Goal: Task Accomplishment & Management: Complete application form

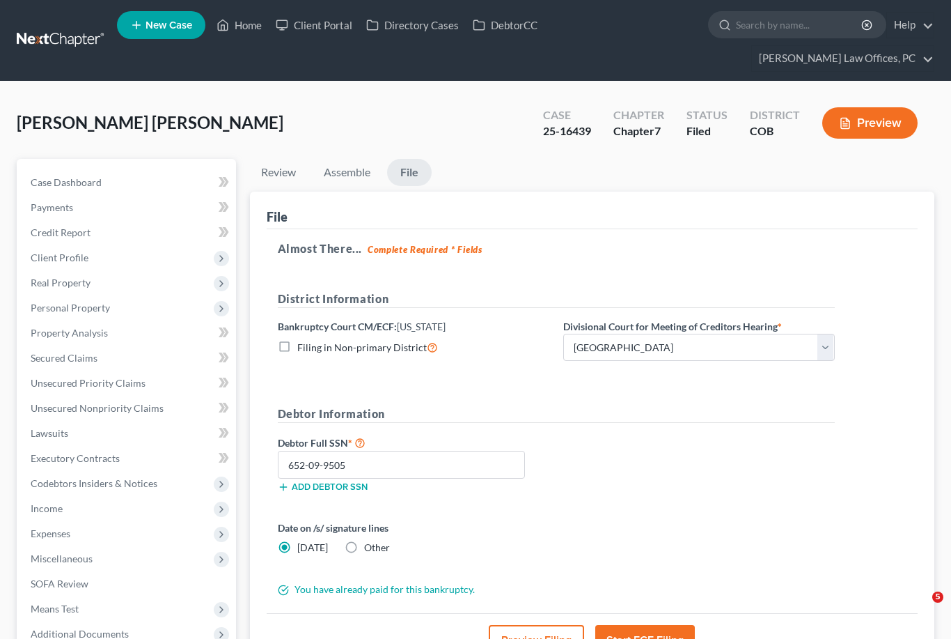
select select "0"
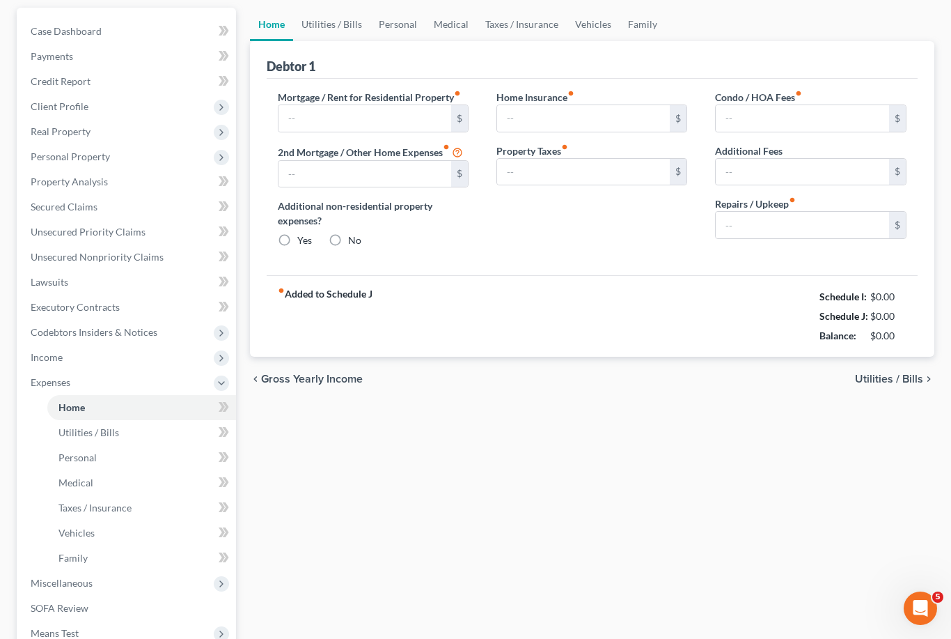
type input "1,700.00"
type input "0.00"
radio input "true"
type input "0.00"
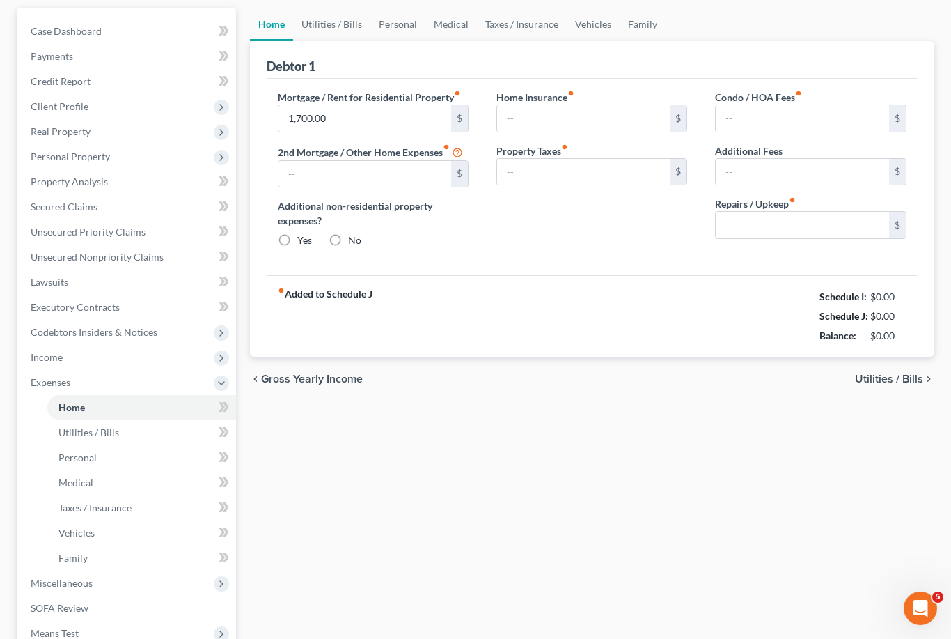
type input "0.00"
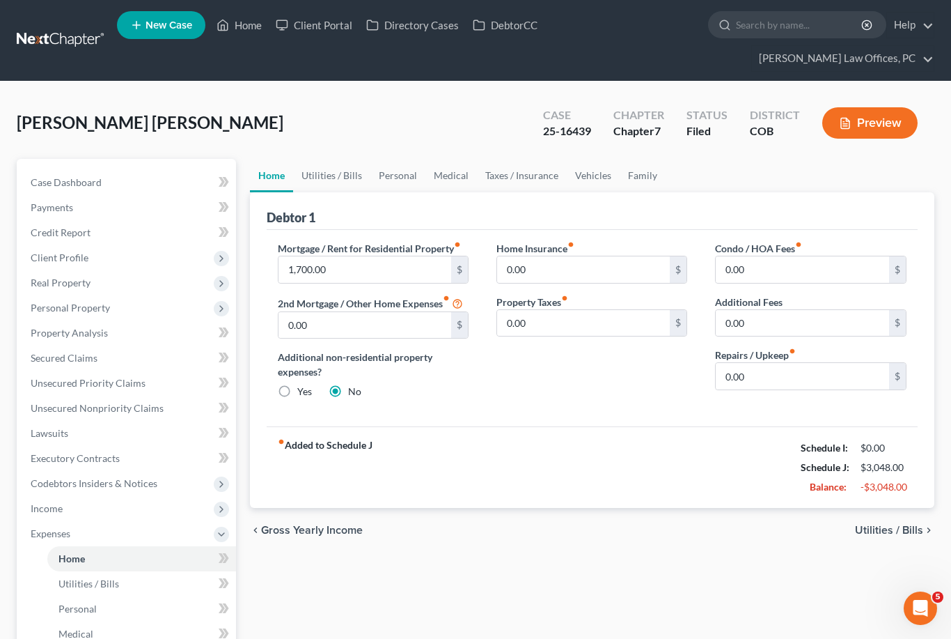
click at [248, 24] on link "Home" at bounding box center [239, 25] width 59 height 25
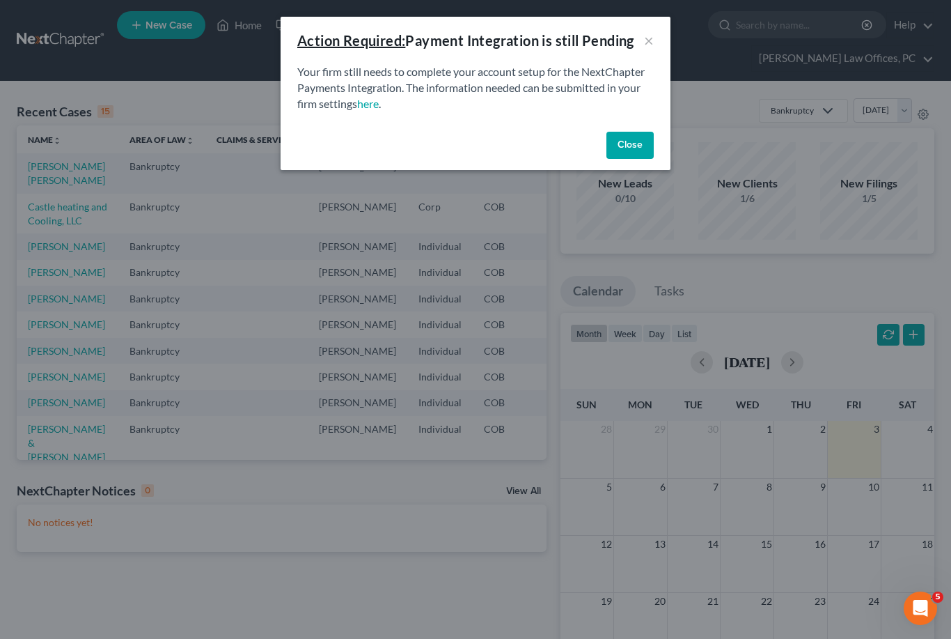
click at [627, 152] on button "Close" at bounding box center [629, 146] width 47 height 28
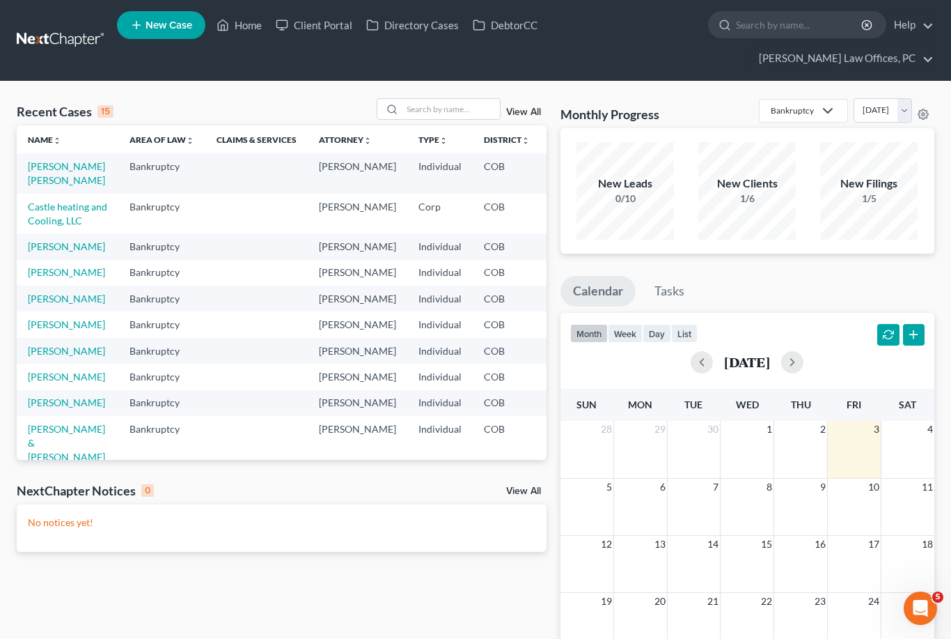
click at [40, 226] on link "Castle heating and Cooling, LLC" at bounding box center [67, 214] width 79 height 26
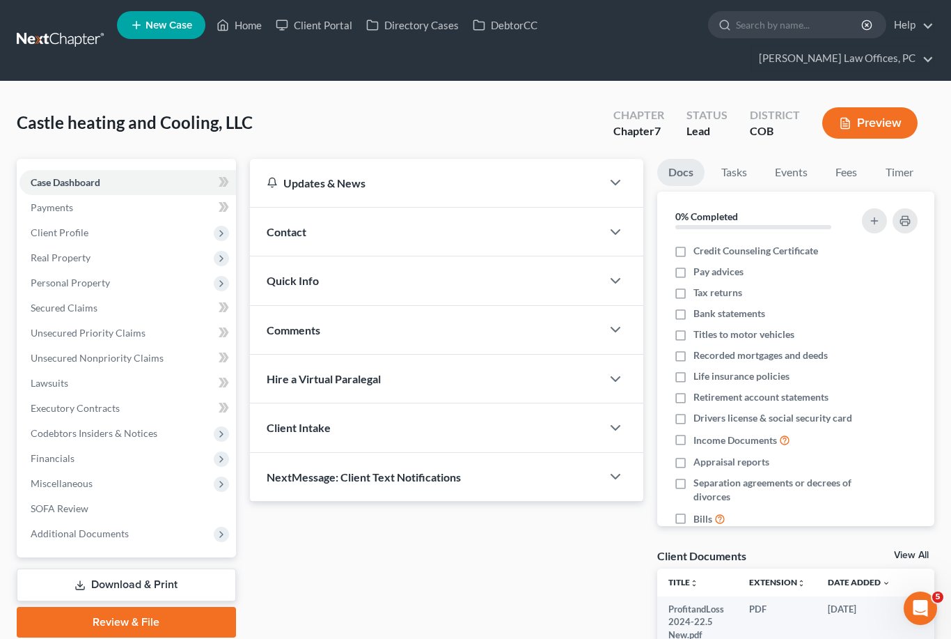
click at [48, 510] on span "SOFA Review" at bounding box center [60, 508] width 58 height 12
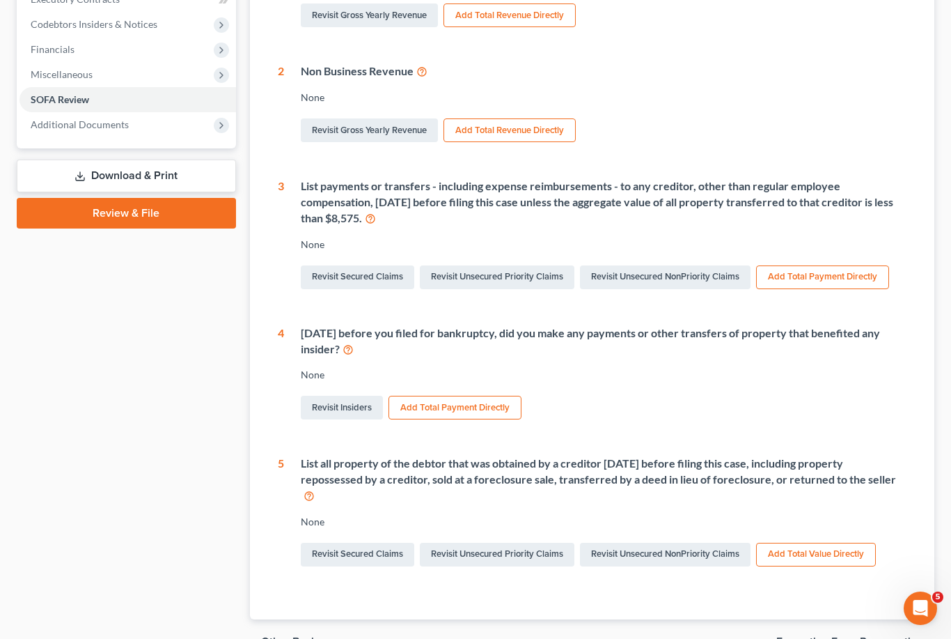
scroll to position [420, 0]
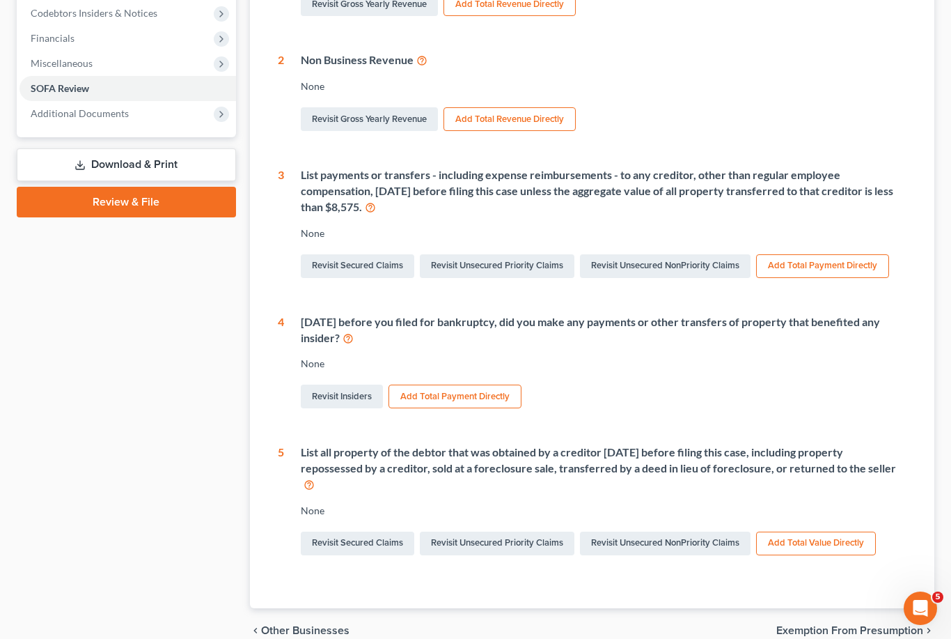
click at [366, 531] on link "Revisit Secured Claims" at bounding box center [357, 543] width 113 height 24
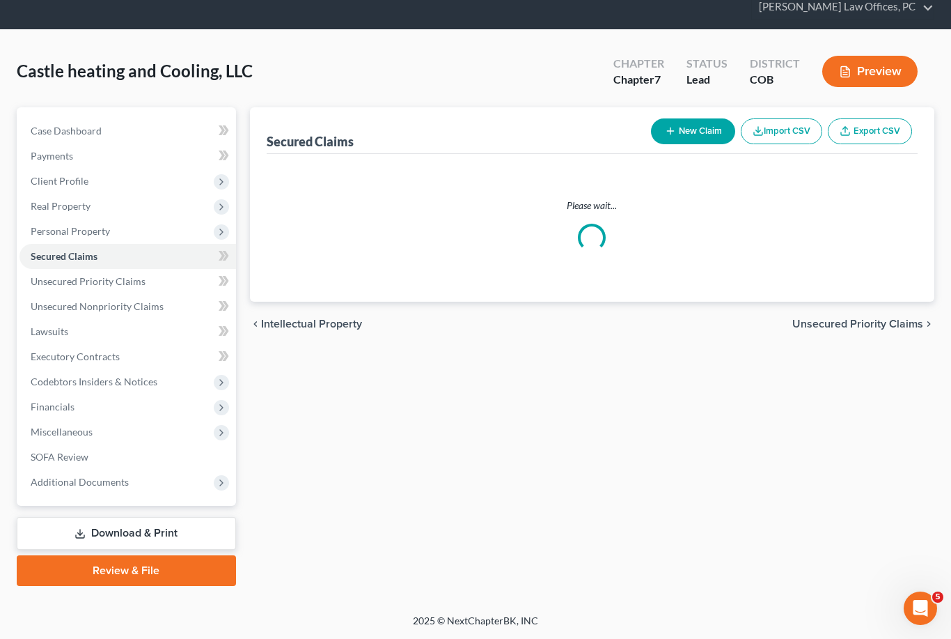
scroll to position [6, 0]
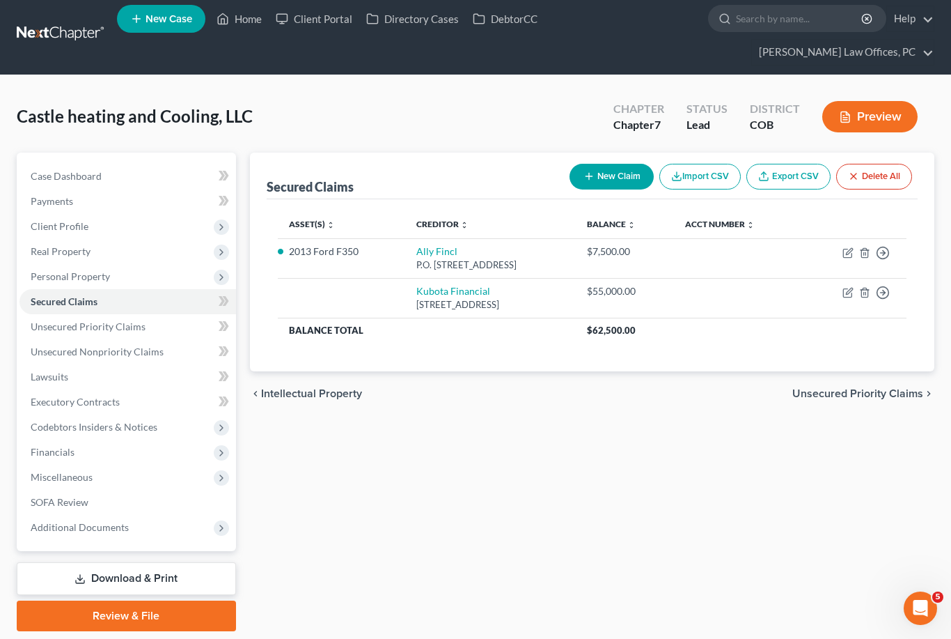
click at [847, 294] on icon "button" at bounding box center [848, 292] width 11 height 11
select select "45"
select select "0"
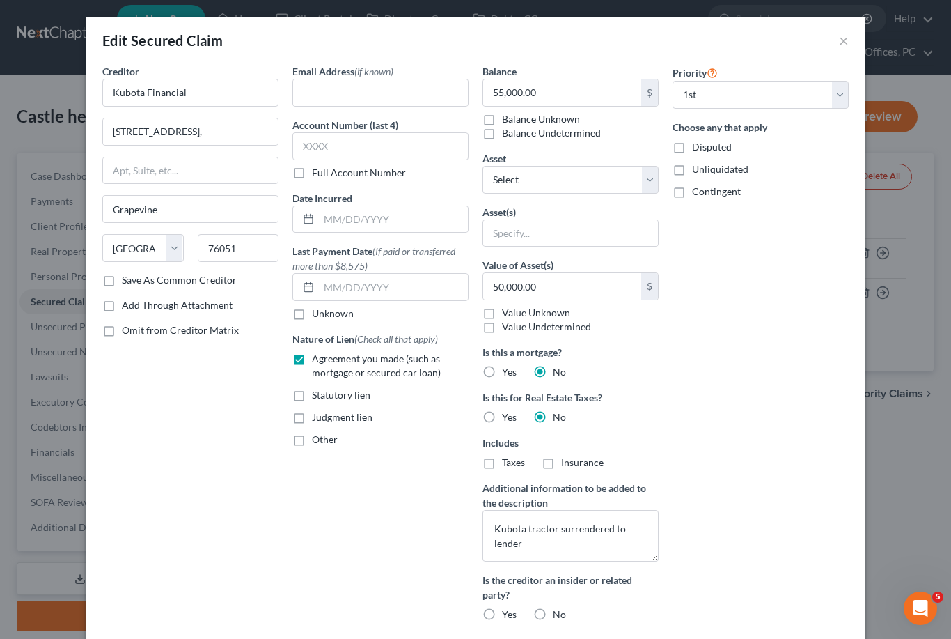
click at [122, 275] on label "Save As Common Creditor" at bounding box center [179, 280] width 115 height 14
click at [127, 275] on input "Save As Common Creditor" at bounding box center [131, 277] width 9 height 9
checkbox input "true"
click at [650, 180] on select "Select Other Multiple Assets 2013 Ford F350 - $7500.0" at bounding box center [571, 180] width 176 height 28
click at [576, 237] on input "text" at bounding box center [570, 233] width 175 height 26
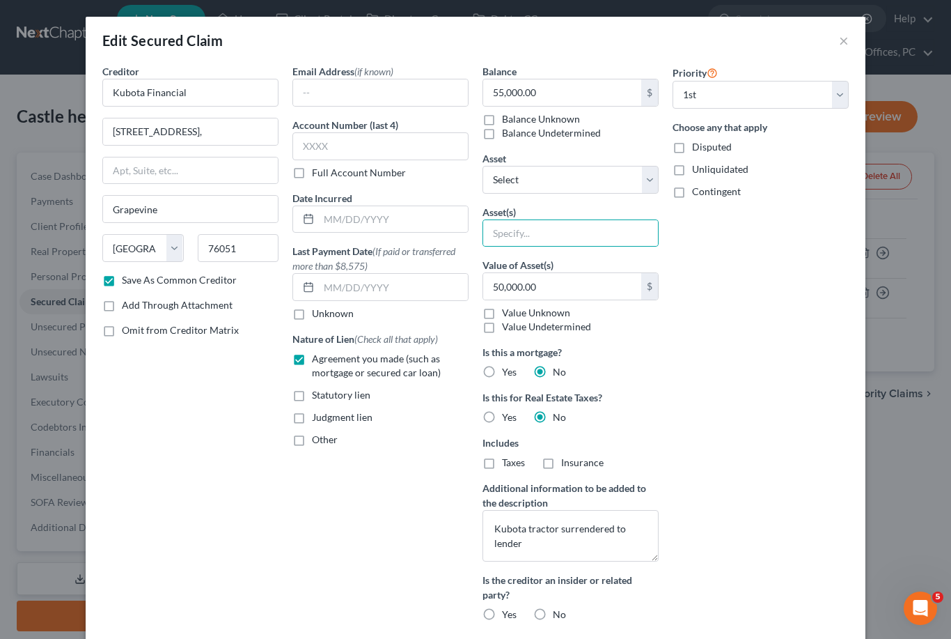
click at [760, 329] on div "Priority Select 1st 2nd 3rd 4th 5th 6th 7th 8th 9th 10th 11th 12th 13th 14th 15…" at bounding box center [761, 348] width 190 height 568
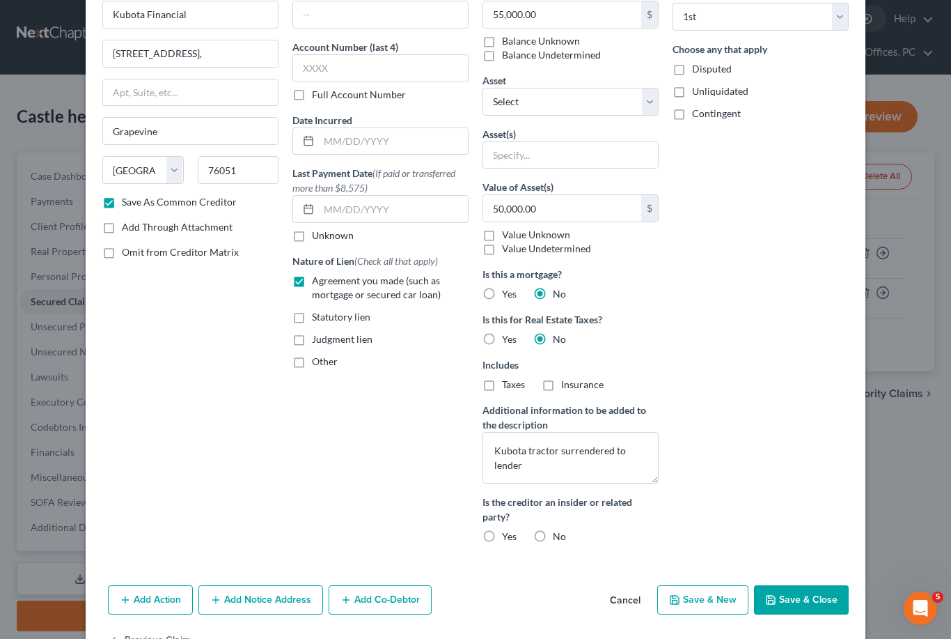
scroll to position [77, 0]
click at [146, 605] on button "Add Action" at bounding box center [150, 600] width 85 height 29
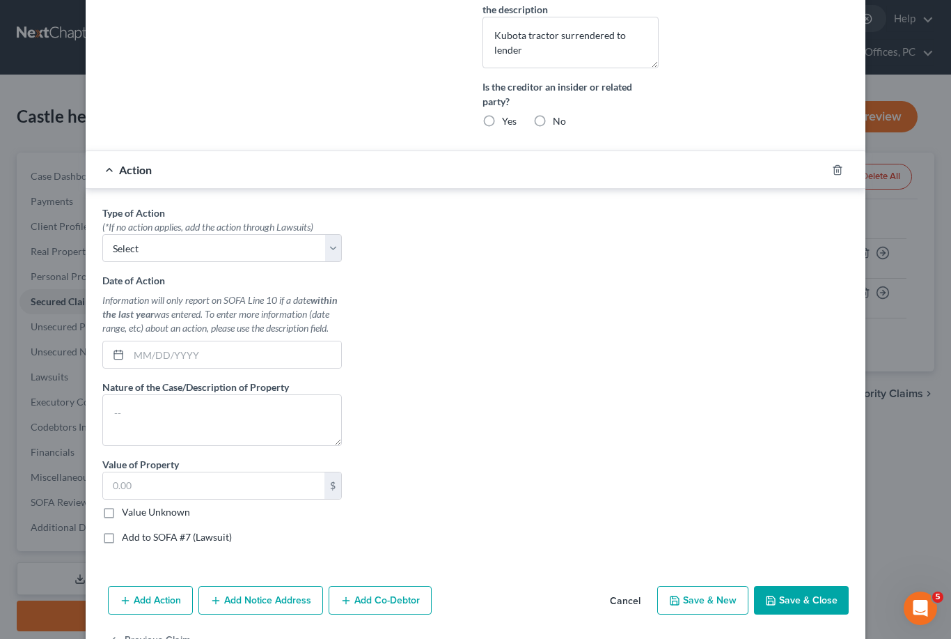
scroll to position [492, 0]
click at [324, 243] on select "Select Repossession Foreclosure Returns" at bounding box center [222, 249] width 240 height 28
select select "0"
click at [145, 410] on textarea at bounding box center [222, 421] width 240 height 52
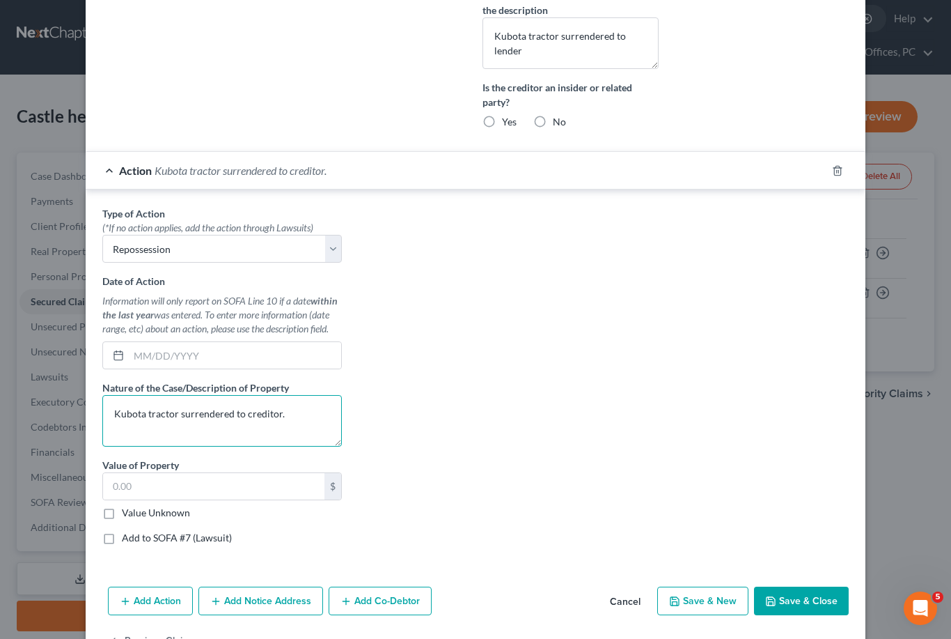
type textarea "Kubota tractor surrendered to creditor."
click at [141, 487] on input "text" at bounding box center [213, 486] width 221 height 26
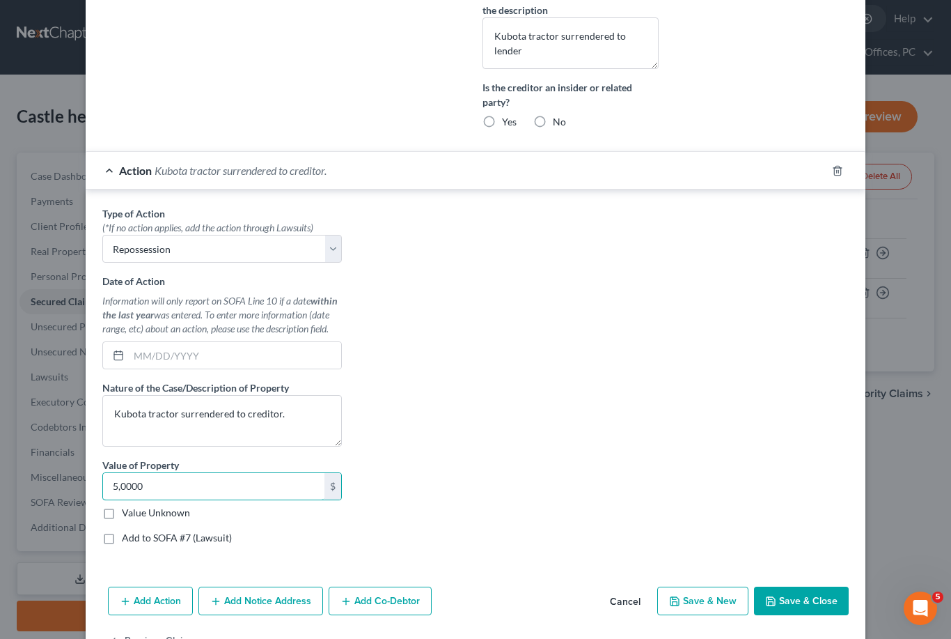
type input "50,000"
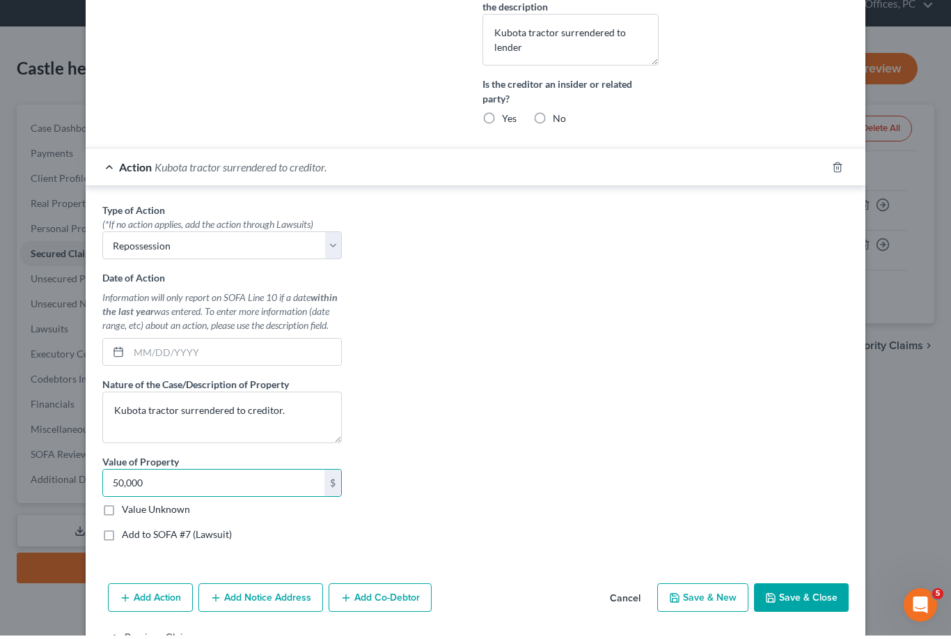
click at [817, 594] on button "Save & Close" at bounding box center [801, 600] width 95 height 29
checkbox input "false"
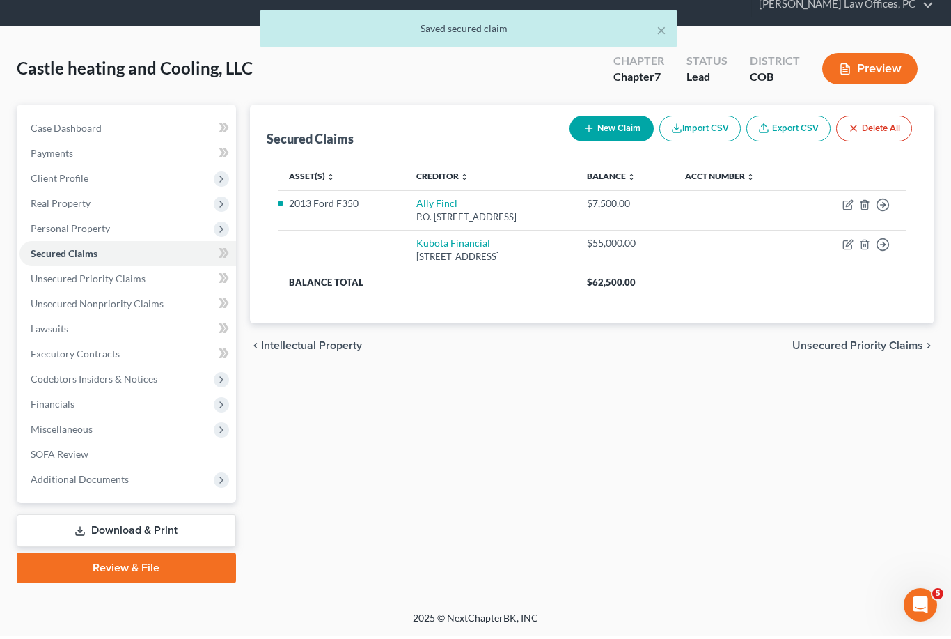
scroll to position [6, 0]
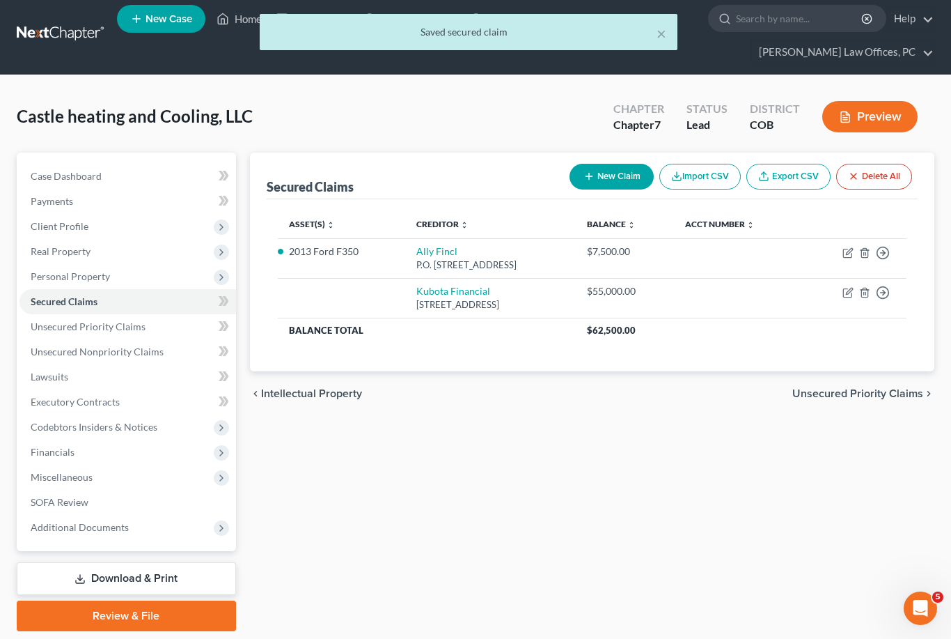
click at [53, 503] on span "SOFA Review" at bounding box center [60, 502] width 58 height 12
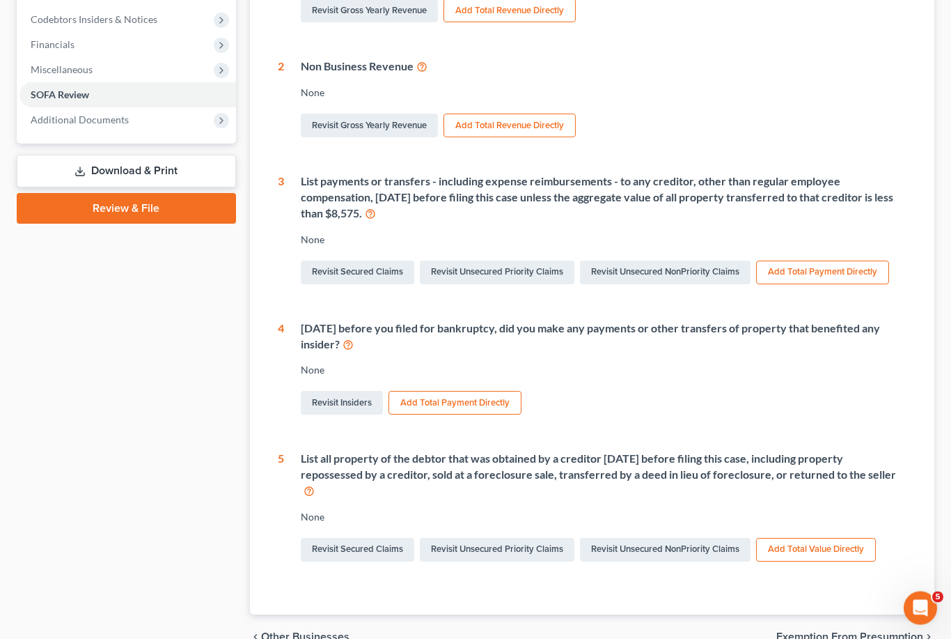
scroll to position [420, 0]
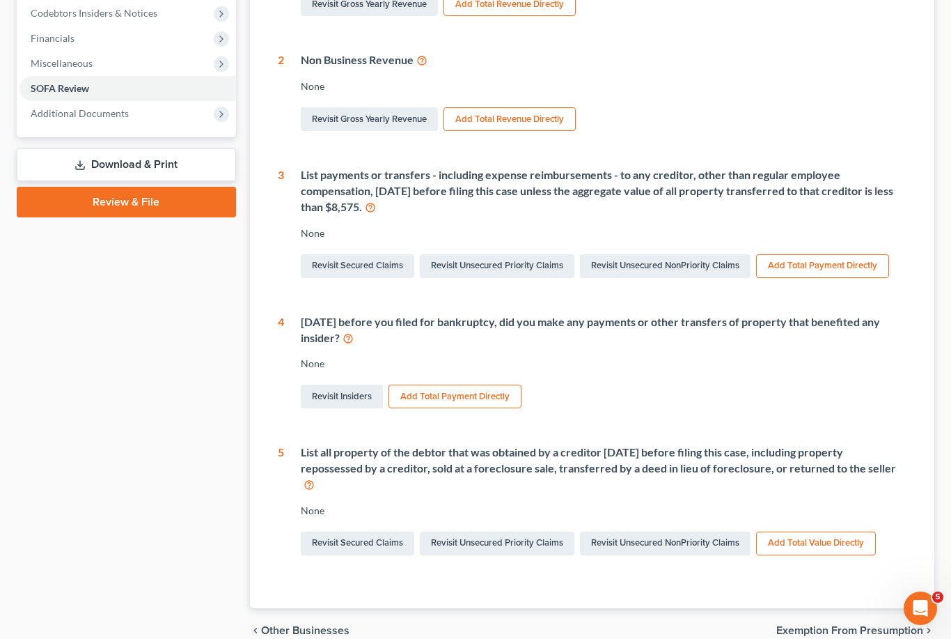
click at [315, 477] on icon at bounding box center [309, 483] width 11 height 13
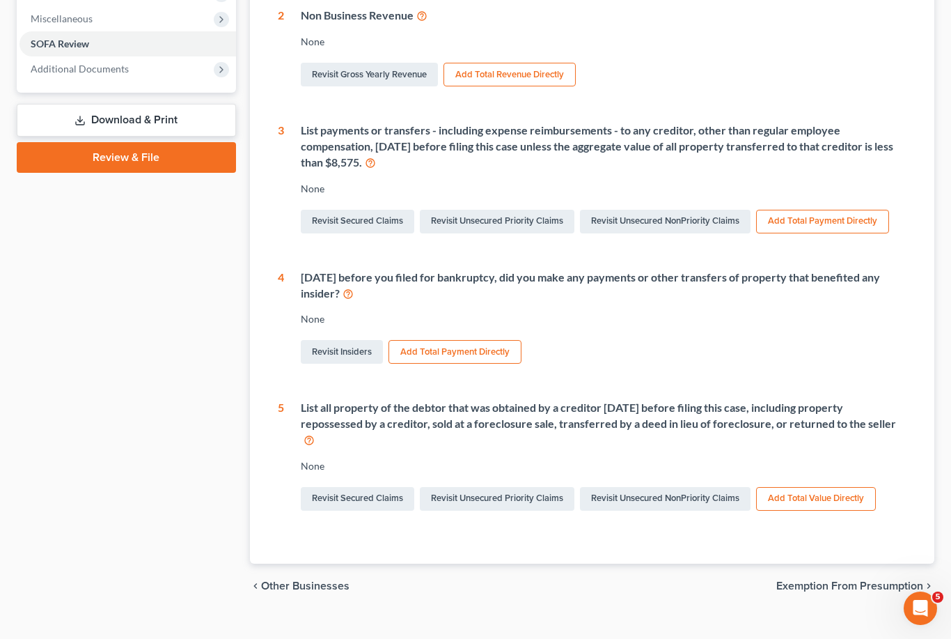
click at [357, 487] on link "Revisit Secured Claims" at bounding box center [357, 499] width 113 height 24
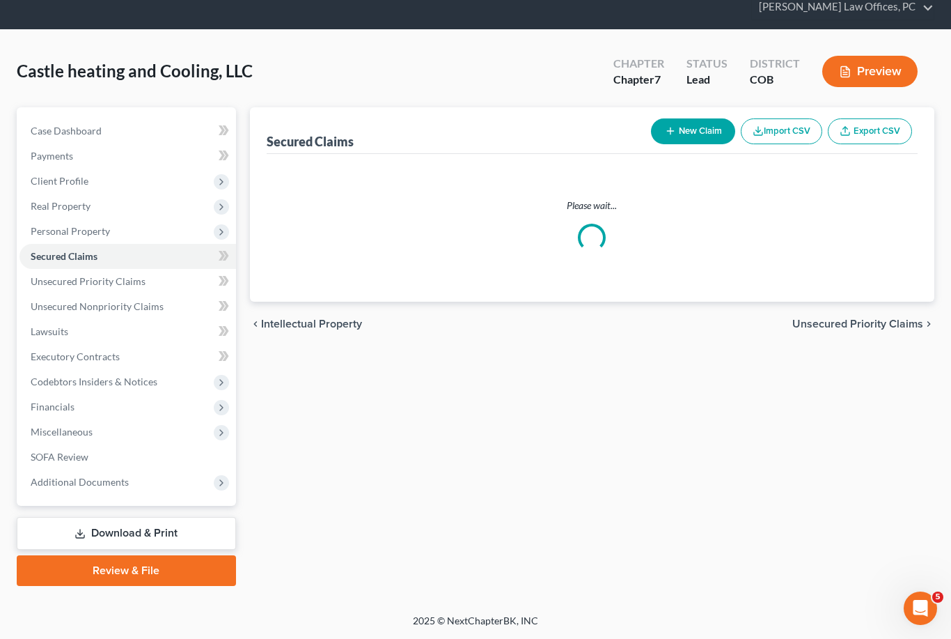
scroll to position [51, 0]
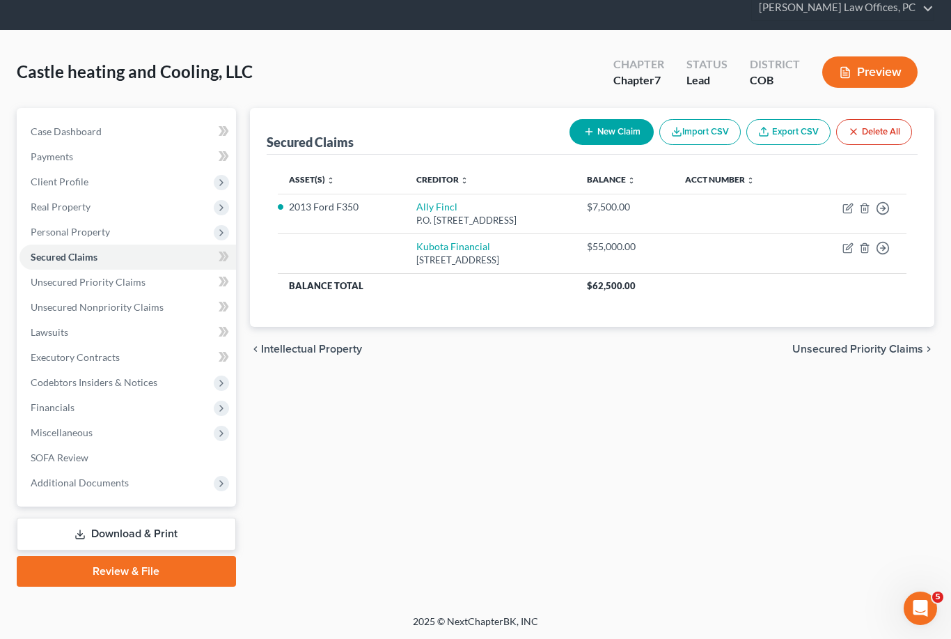
click at [845, 238] on td "Move to E Move to F Move to G Move to Notice Only" at bounding box center [854, 253] width 104 height 40
click at [848, 250] on icon "button" at bounding box center [848, 247] width 11 height 11
select select "45"
select select "0"
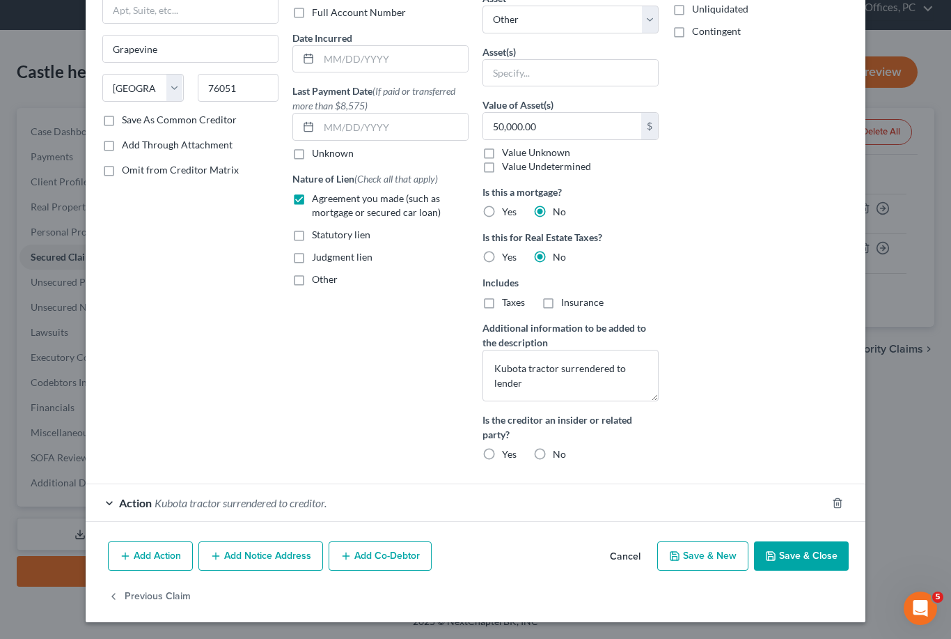
scroll to position [159, 0]
click at [141, 550] on button "Add Action" at bounding box center [150, 556] width 85 height 29
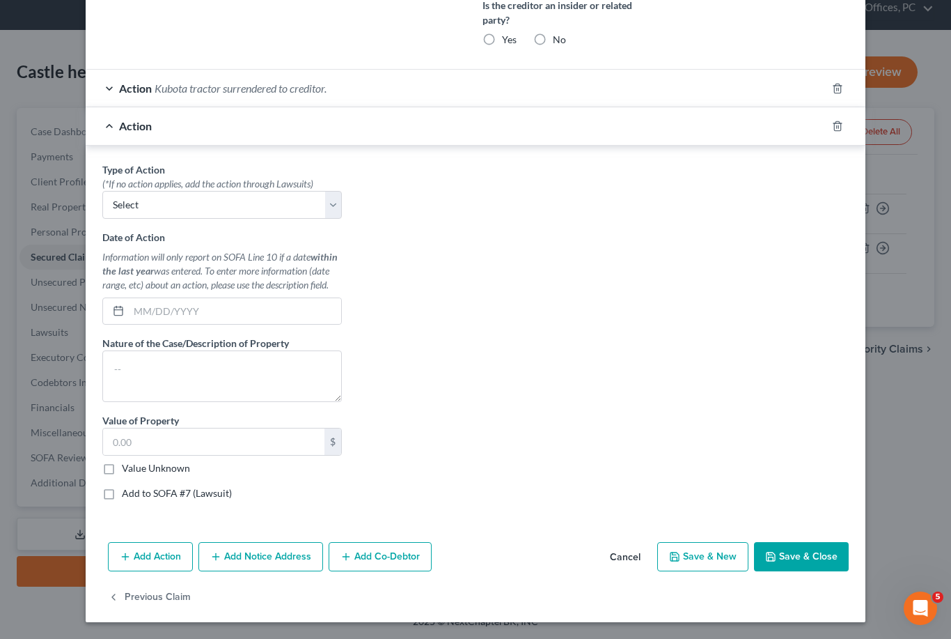
scroll to position [574, 0]
click at [120, 435] on input "text" at bounding box center [213, 441] width 221 height 26
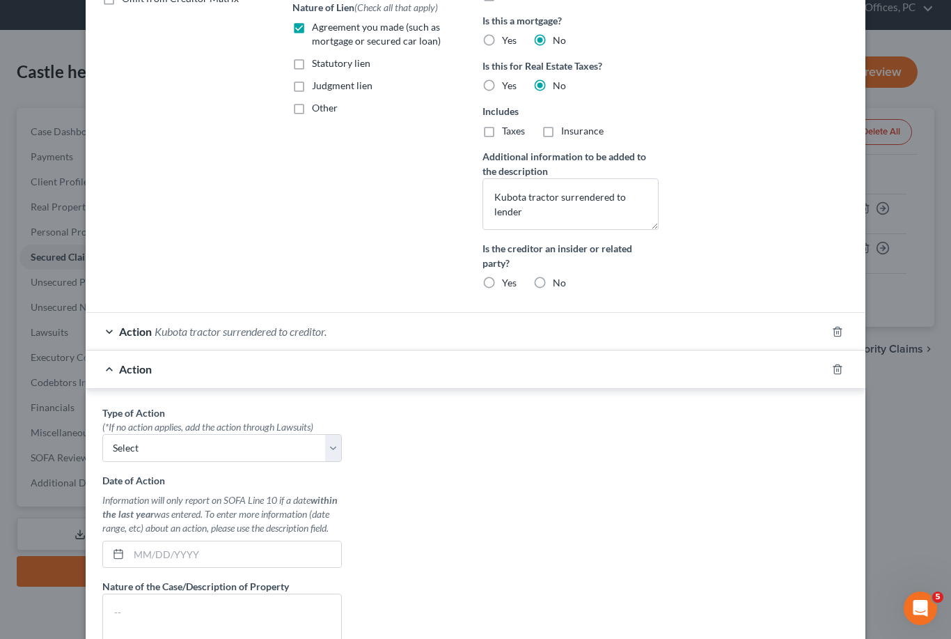
scroll to position [326, 0]
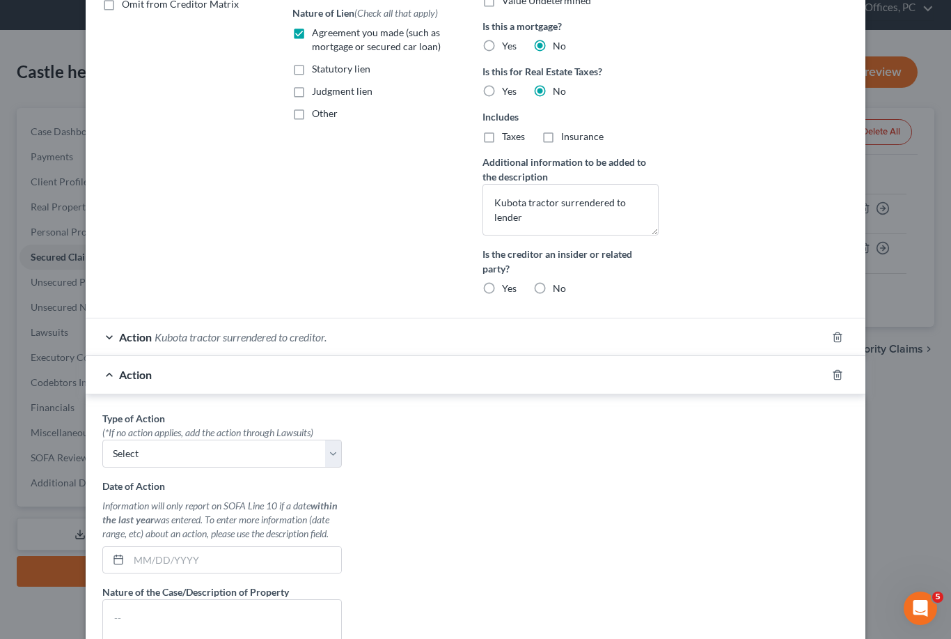
click at [173, 336] on span "Kubota tractor surrendered to creditor." at bounding box center [241, 336] width 172 height 13
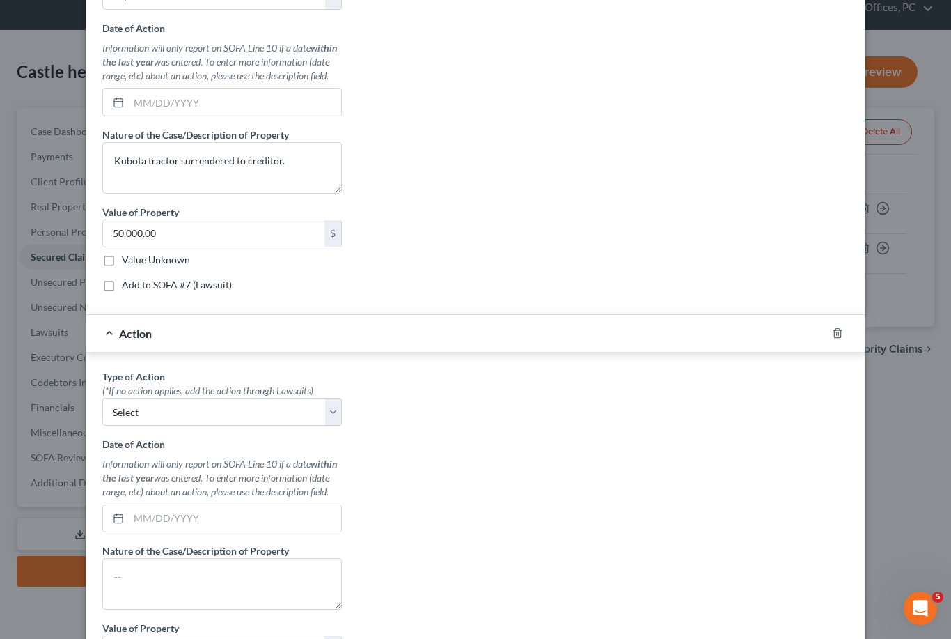
scroll to position [744, 0]
click at [122, 286] on label "Add to SOFA #7 (Lawsuit)" at bounding box center [177, 286] width 110 height 14
click at [127, 286] on input "Add to SOFA #7 (Lawsuit)" at bounding box center [131, 283] width 9 height 9
checkbox input "true"
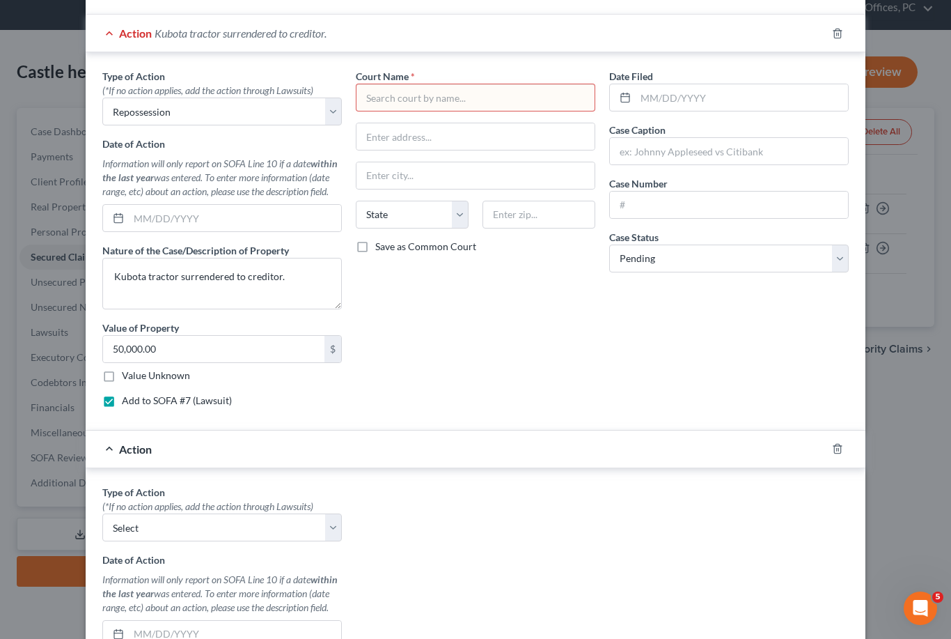
scroll to position [608, 0]
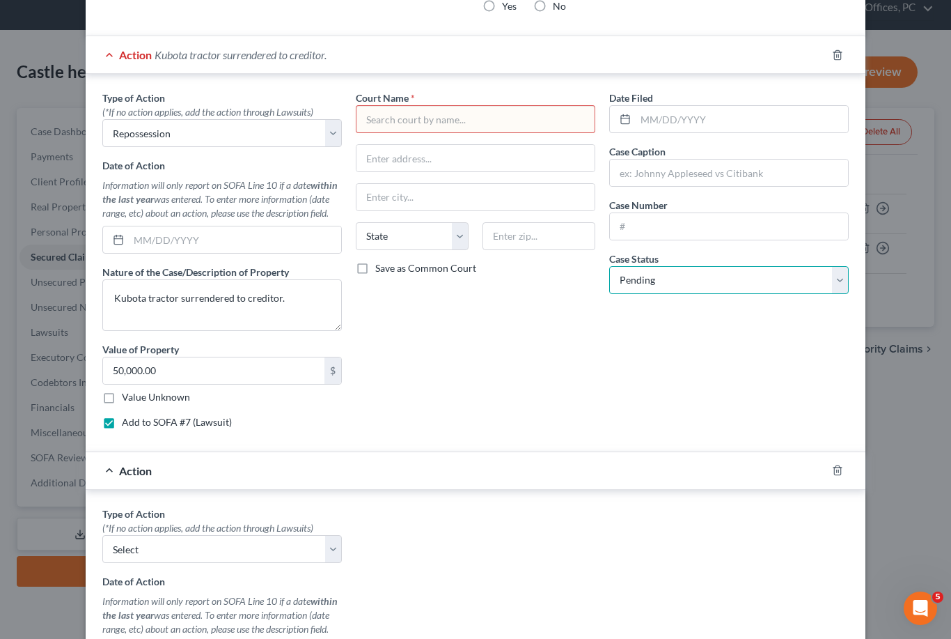
click at [840, 282] on select "Select Pending On Appeal Concluded" at bounding box center [729, 280] width 240 height 28
select select "2"
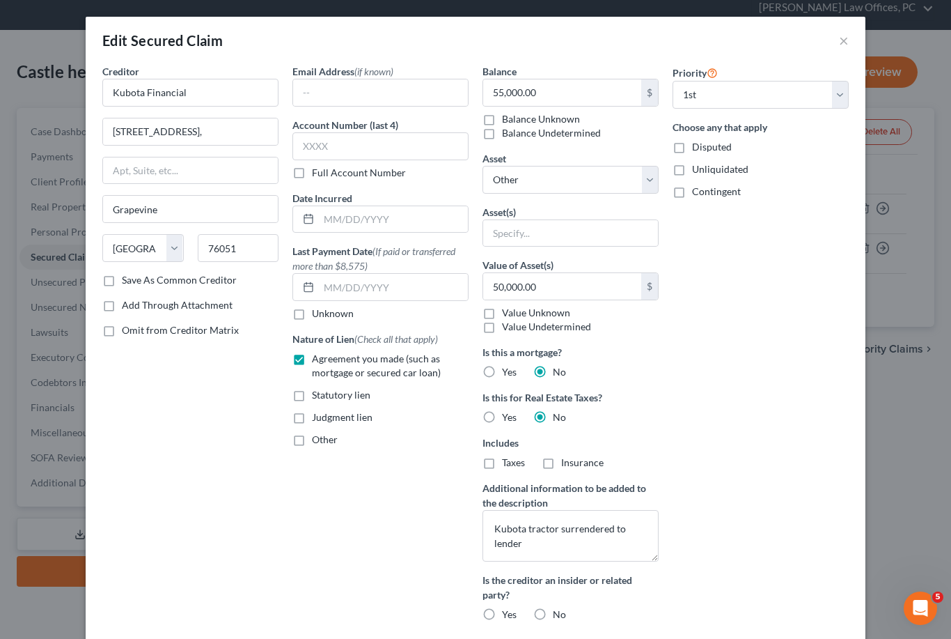
scroll to position [0, 0]
click at [847, 39] on button "×" at bounding box center [844, 40] width 10 height 17
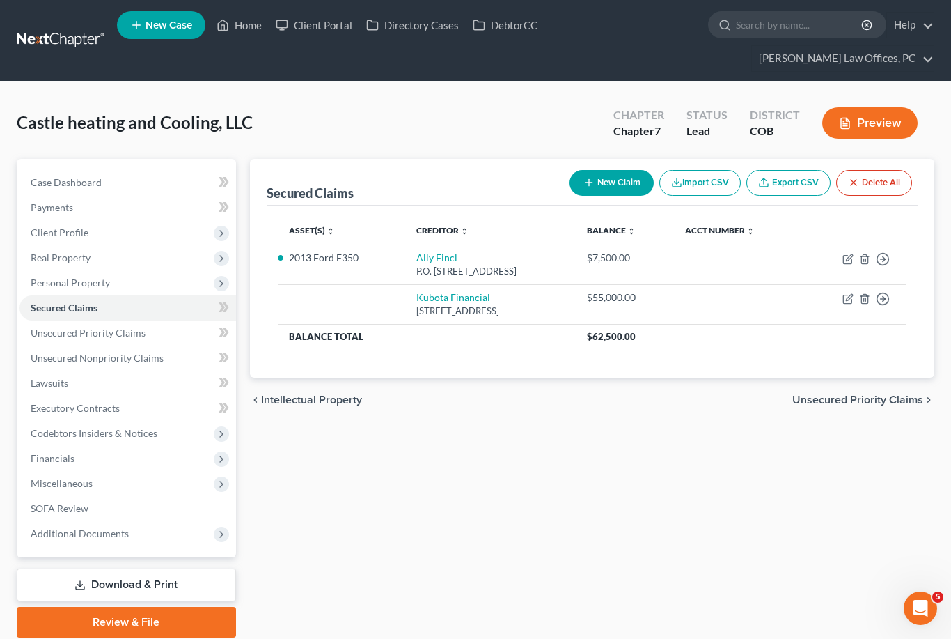
click at [920, 26] on link "Help" at bounding box center [910, 25] width 47 height 25
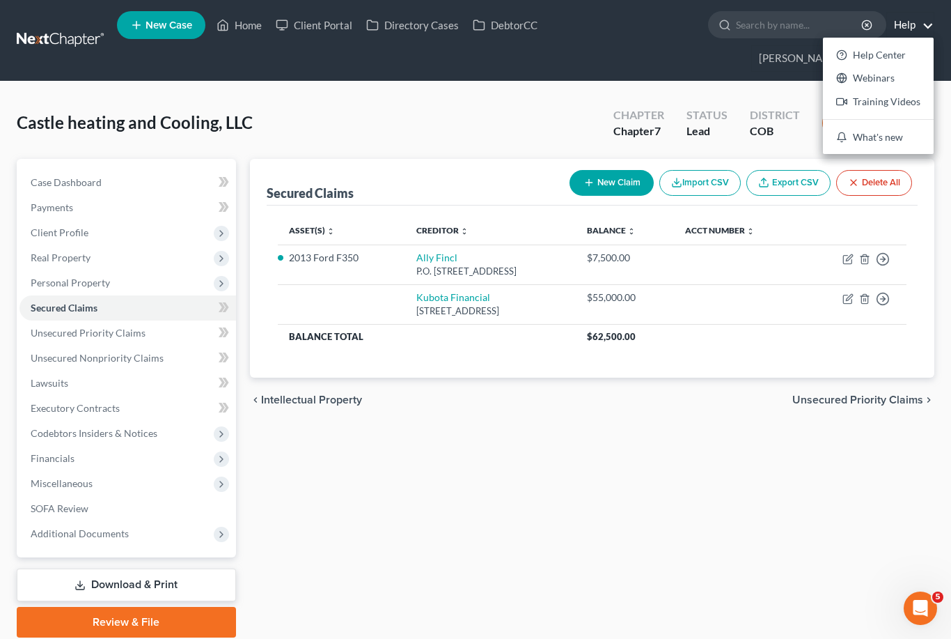
click at [905, 54] on link "Help Center" at bounding box center [878, 55] width 111 height 24
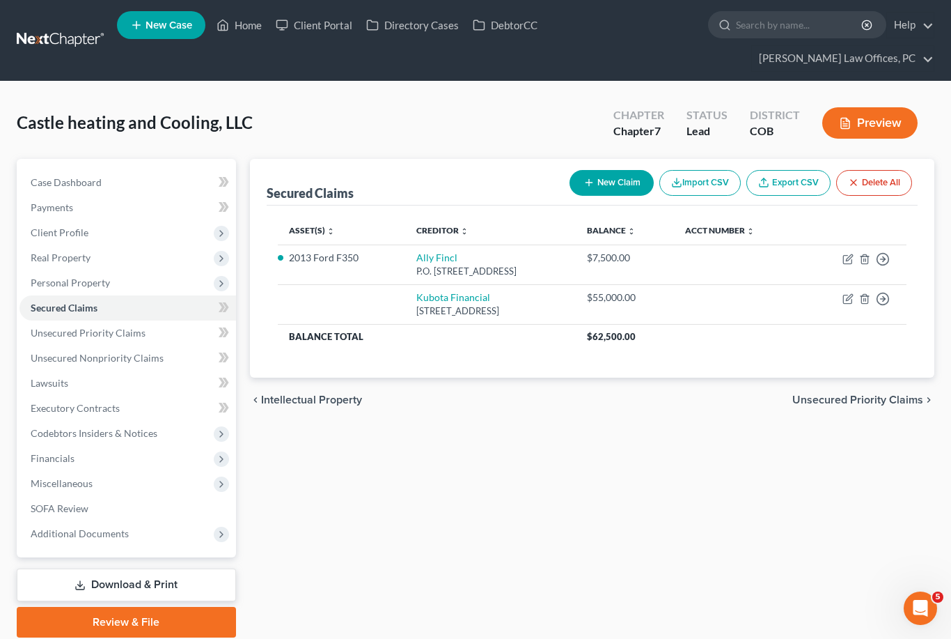
click at [845, 299] on icon "button" at bounding box center [848, 298] width 11 height 11
select select "45"
select select "0"
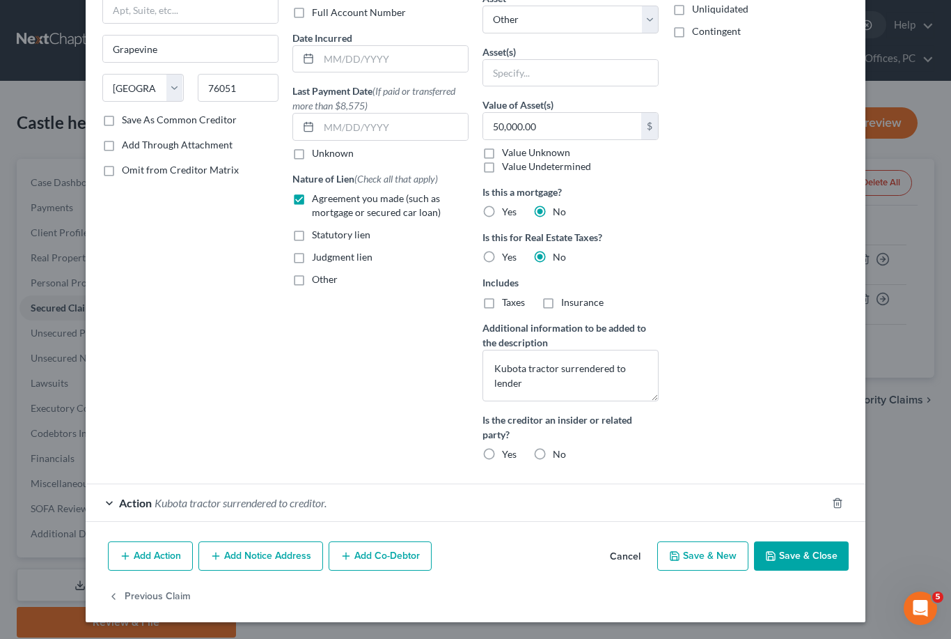
scroll to position [159, 0]
click at [123, 504] on span "Action" at bounding box center [135, 502] width 33 height 13
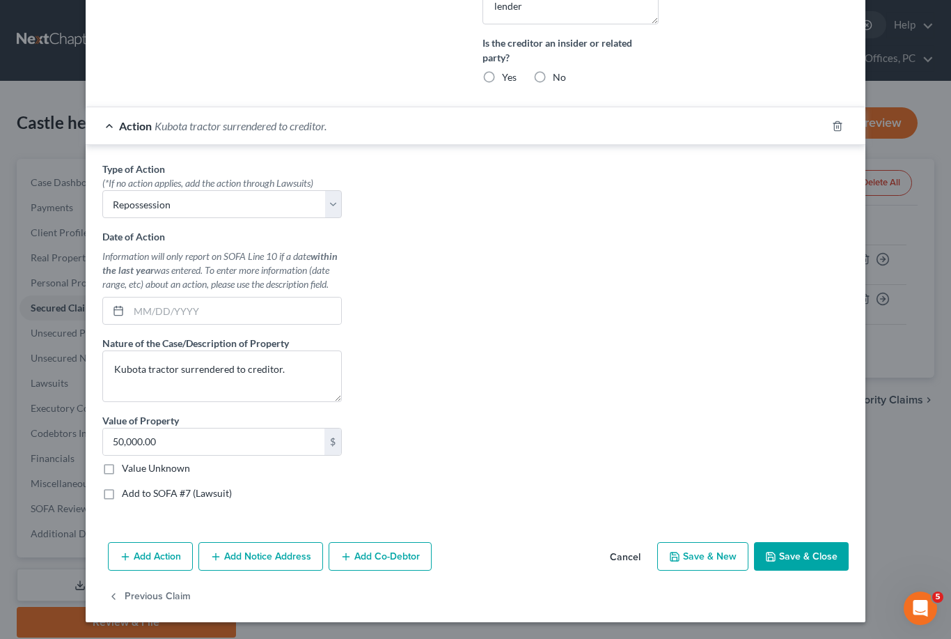
scroll to position [537, 0]
click at [136, 303] on input "text" at bounding box center [235, 310] width 212 height 26
type input "[DATE]"
click at [820, 551] on button "Save & Close" at bounding box center [801, 556] width 95 height 29
select select
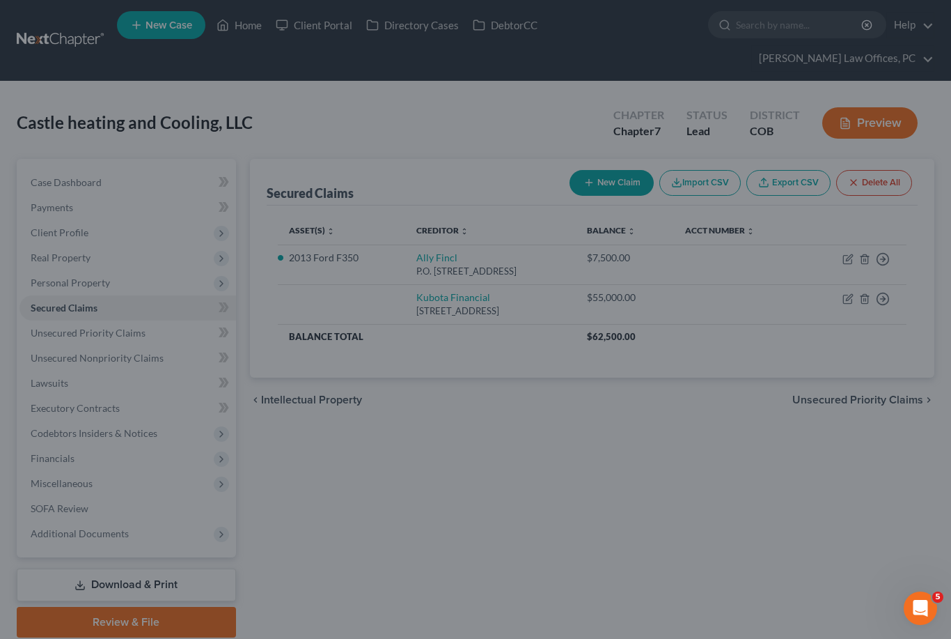
scroll to position [396, 0]
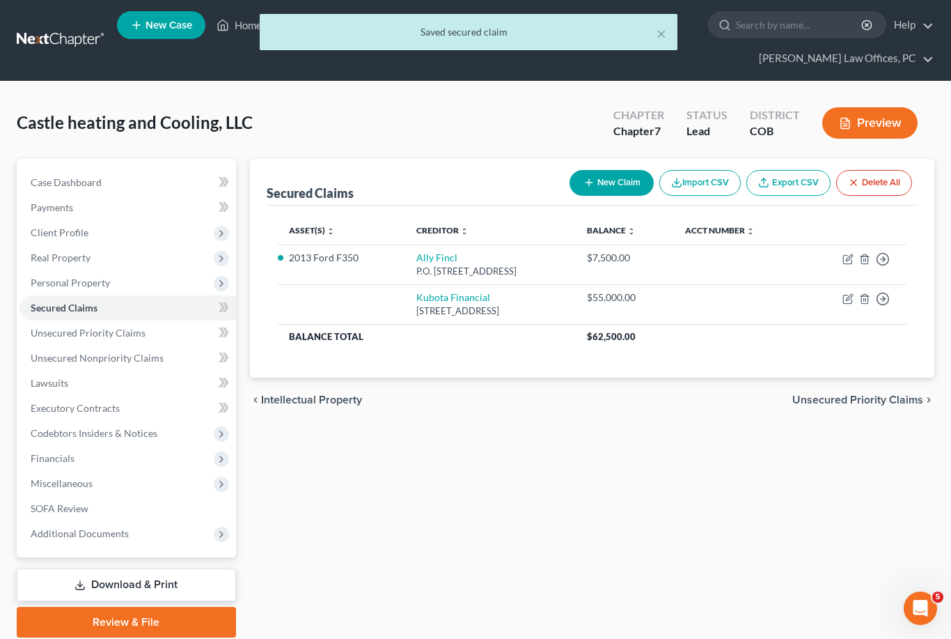
click at [54, 508] on span "SOFA Review" at bounding box center [60, 508] width 58 height 12
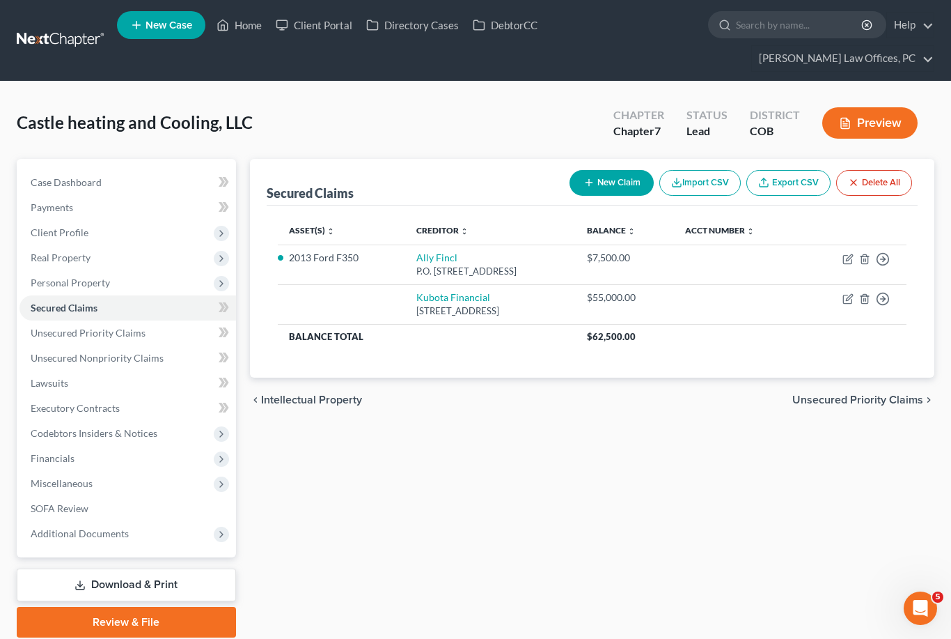
scroll to position [6, 0]
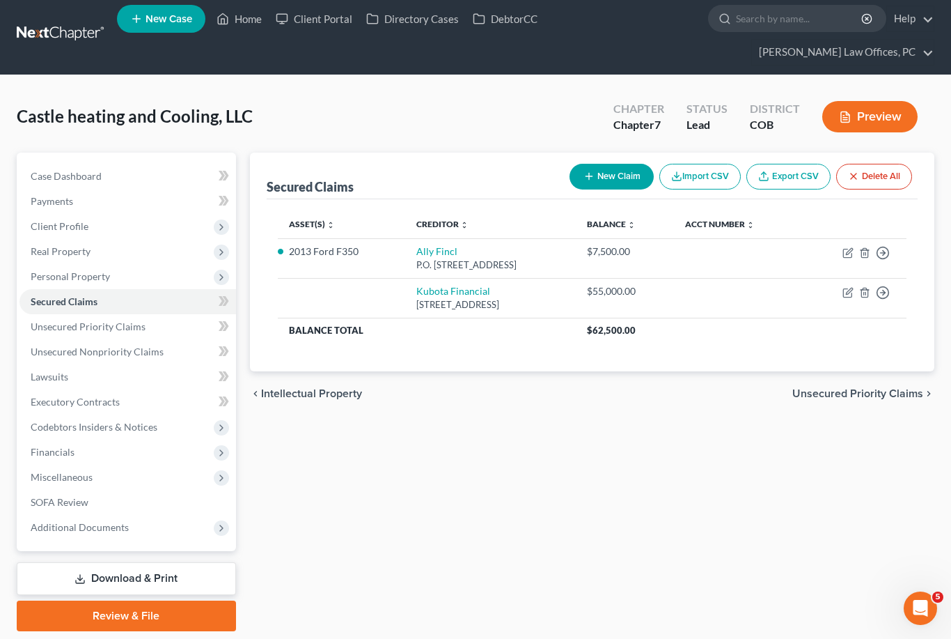
click at [70, 505] on span "SOFA Review" at bounding box center [60, 502] width 58 height 12
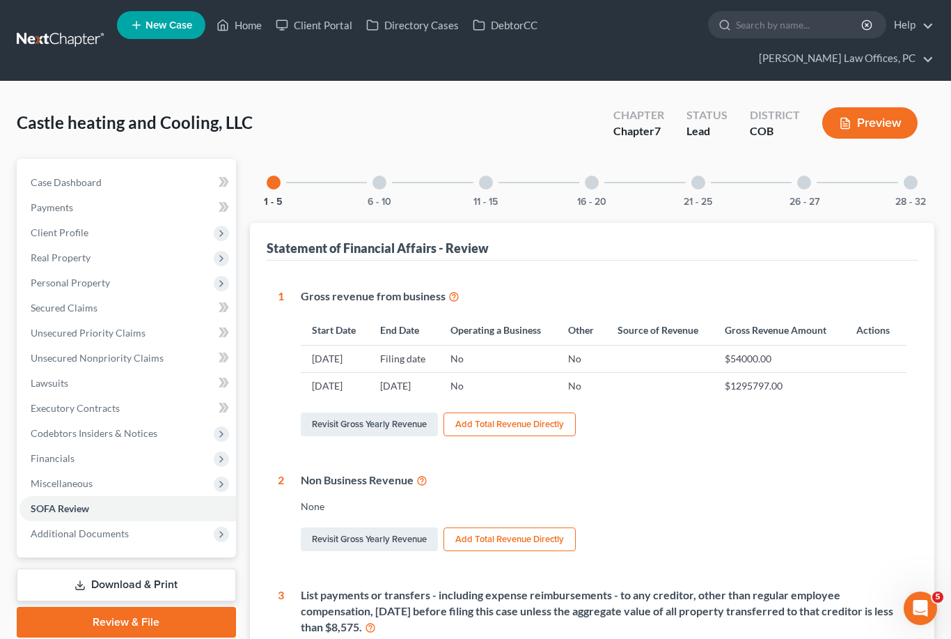
click at [379, 189] on div "6 - 10" at bounding box center [379, 182] width 47 height 47
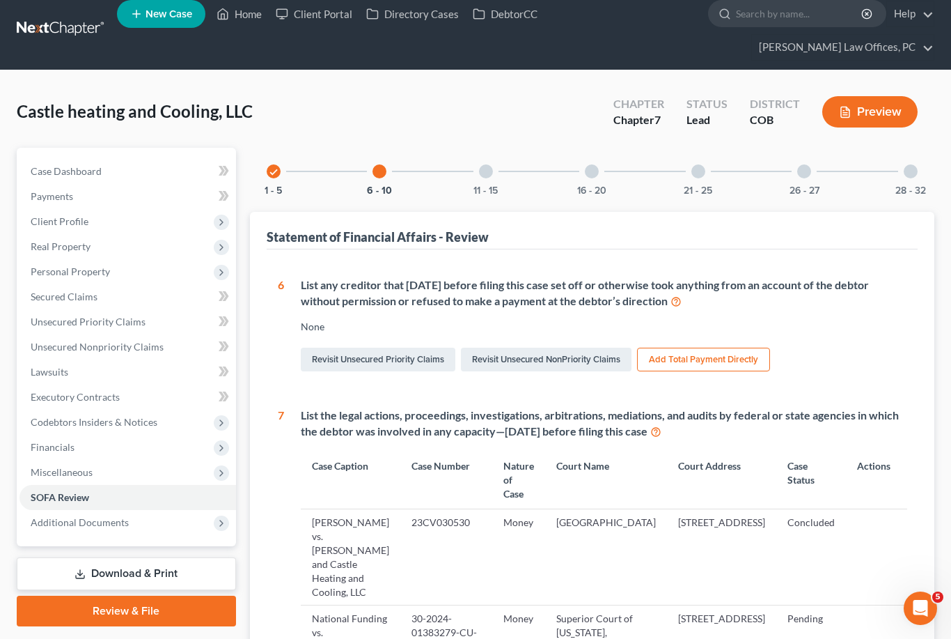
scroll to position [10, 0]
click at [490, 173] on div at bounding box center [486, 172] width 14 height 14
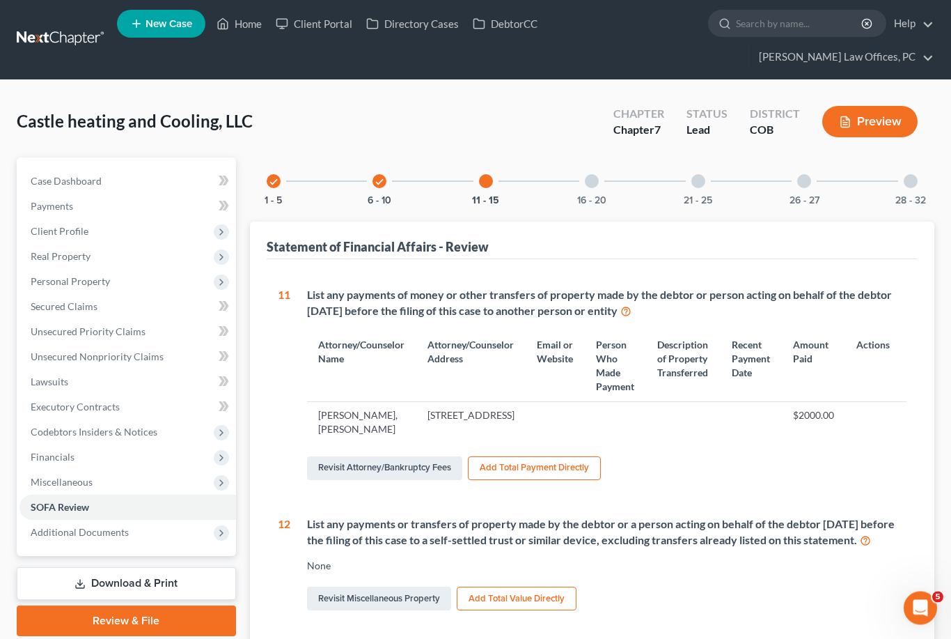
scroll to position [0, 0]
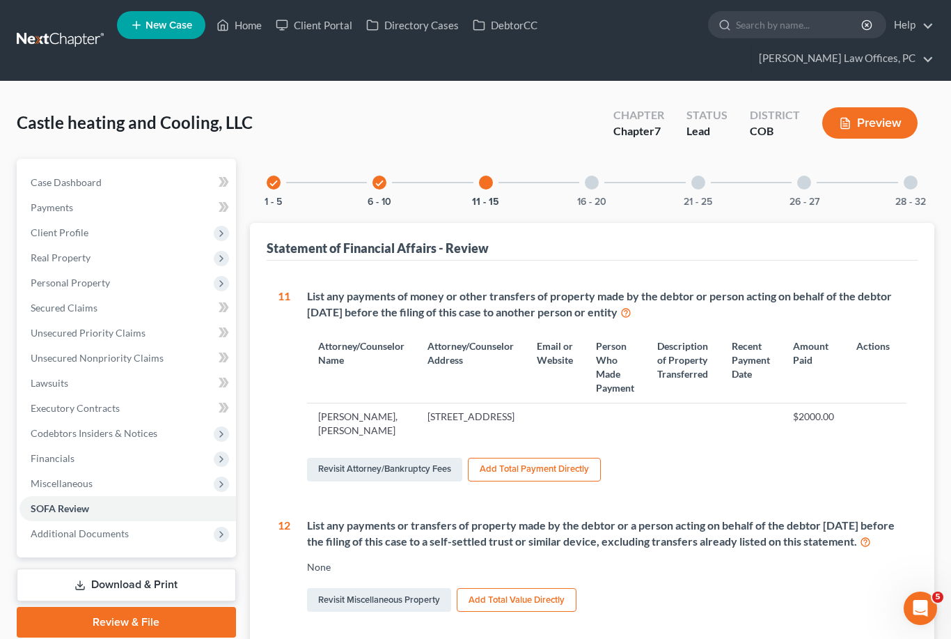
click at [599, 197] on button "16 - 20" at bounding box center [591, 202] width 29 height 10
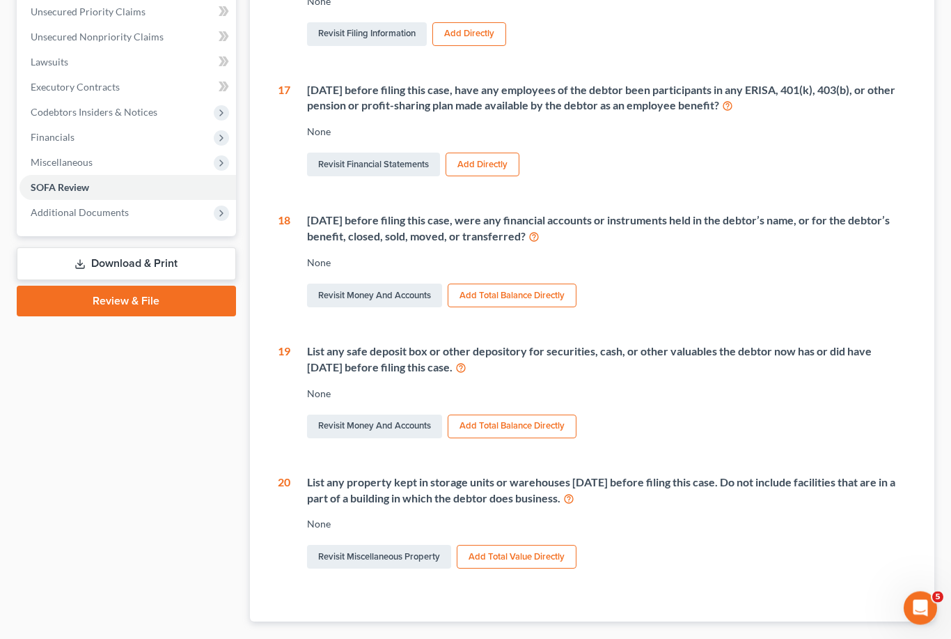
scroll to position [351, 0]
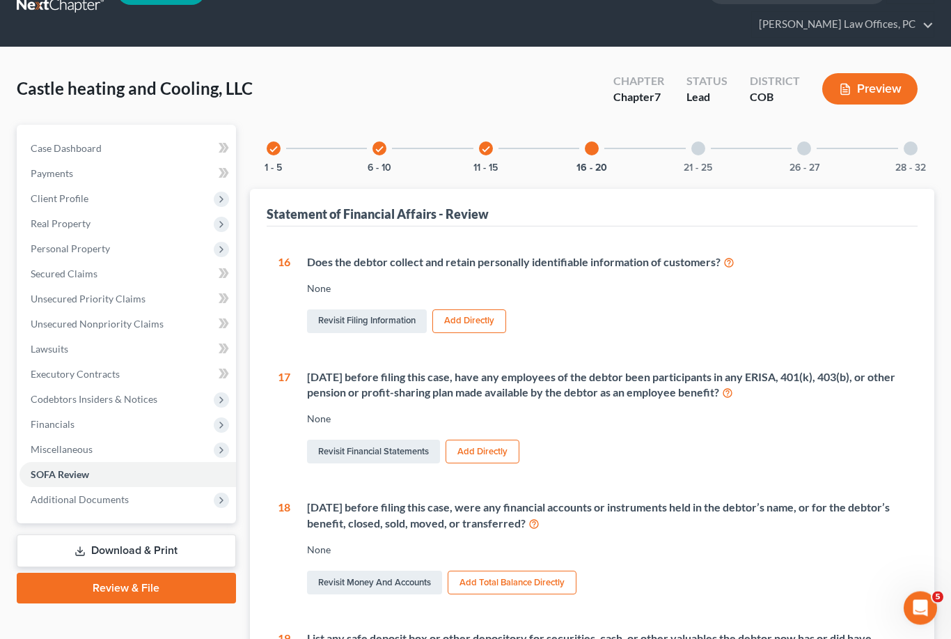
click at [80, 279] on link "Secured Claims" at bounding box center [127, 274] width 217 height 25
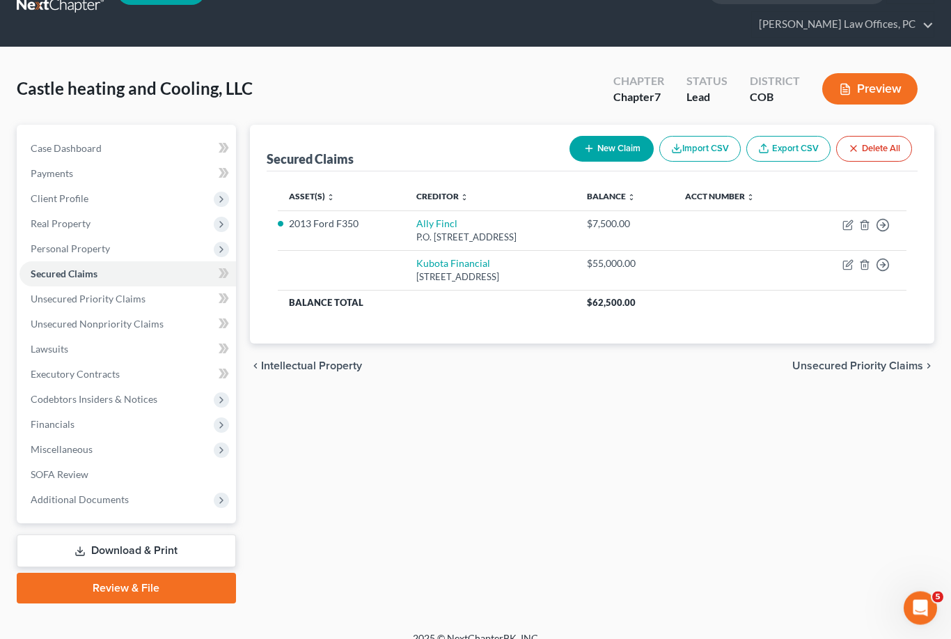
scroll to position [34, 0]
click at [850, 261] on icon "button" at bounding box center [848, 264] width 11 height 11
select select "45"
select select "0"
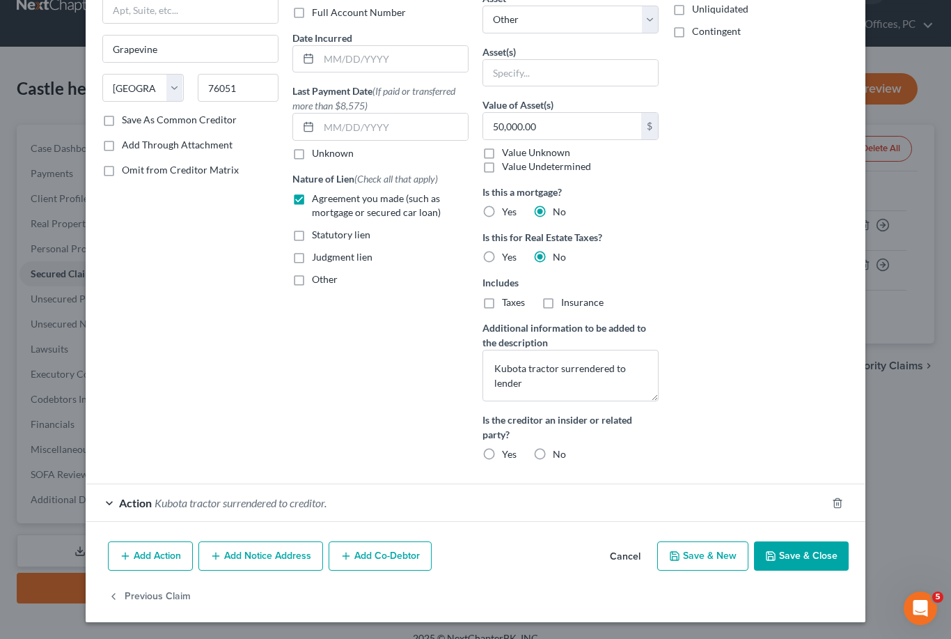
scroll to position [159, 0]
click at [109, 501] on div "Action Kubota tractor surrendered to creditor." at bounding box center [456, 503] width 741 height 37
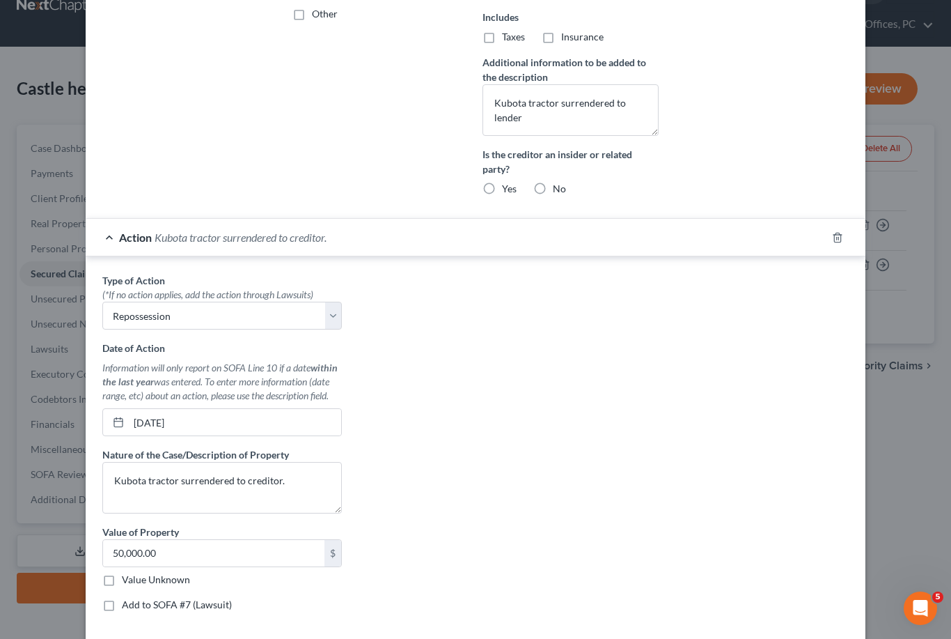
scroll to position [446, 0]
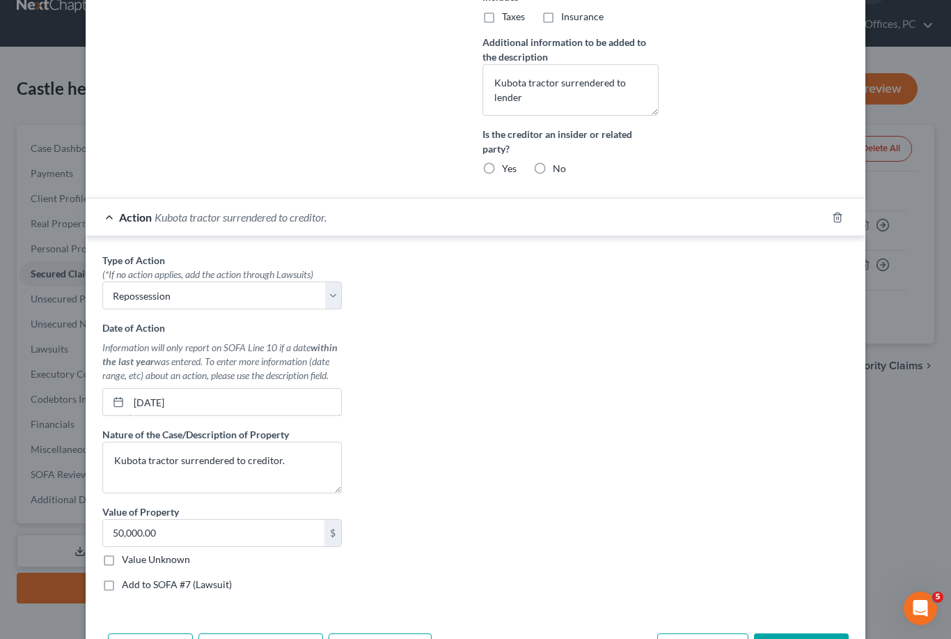
click at [141, 401] on input "[DATE]" at bounding box center [235, 402] width 212 height 26
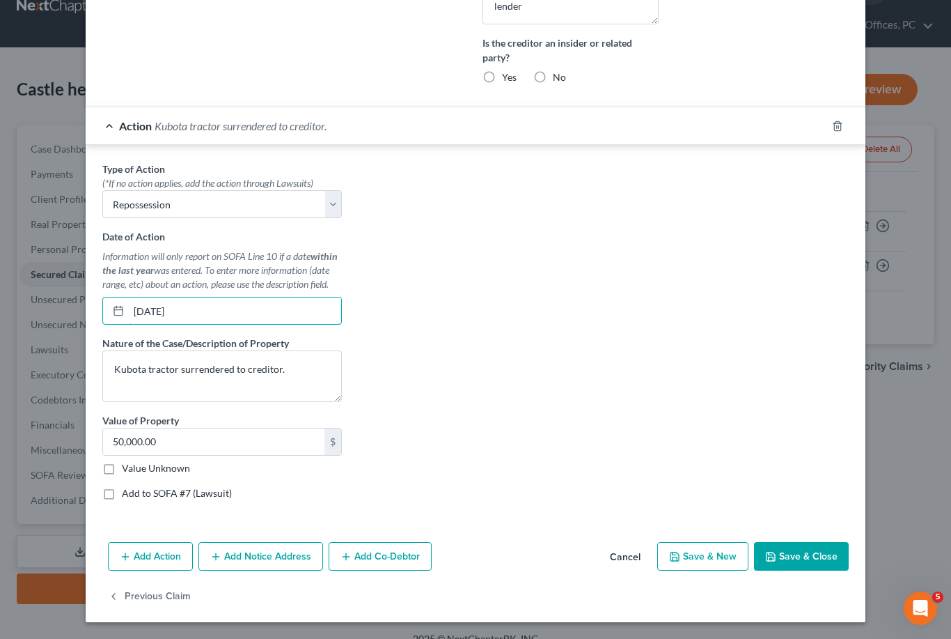
type input "[DATE]"
click at [827, 552] on button "Save & Close" at bounding box center [801, 556] width 95 height 29
select select
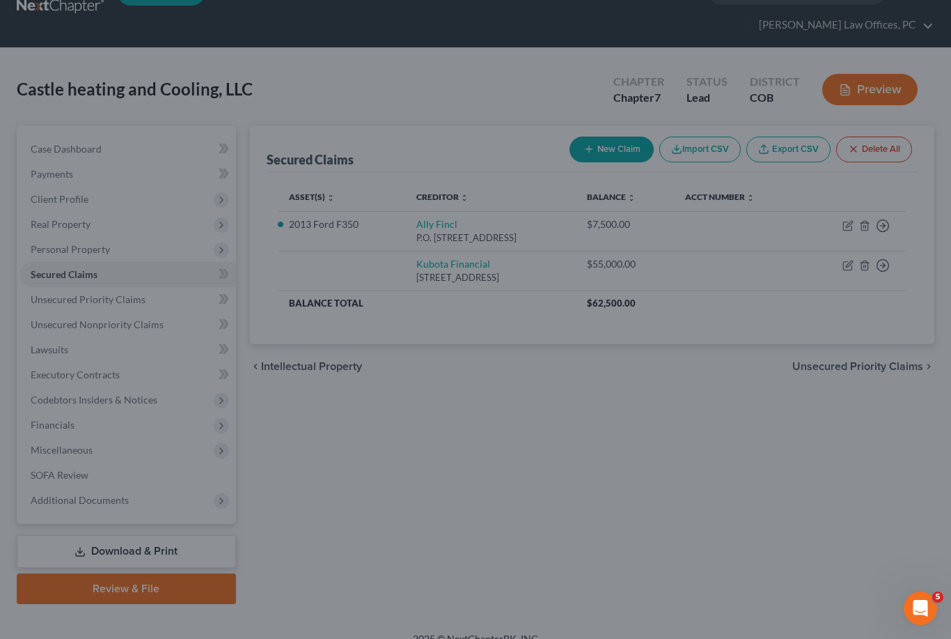
scroll to position [0, 0]
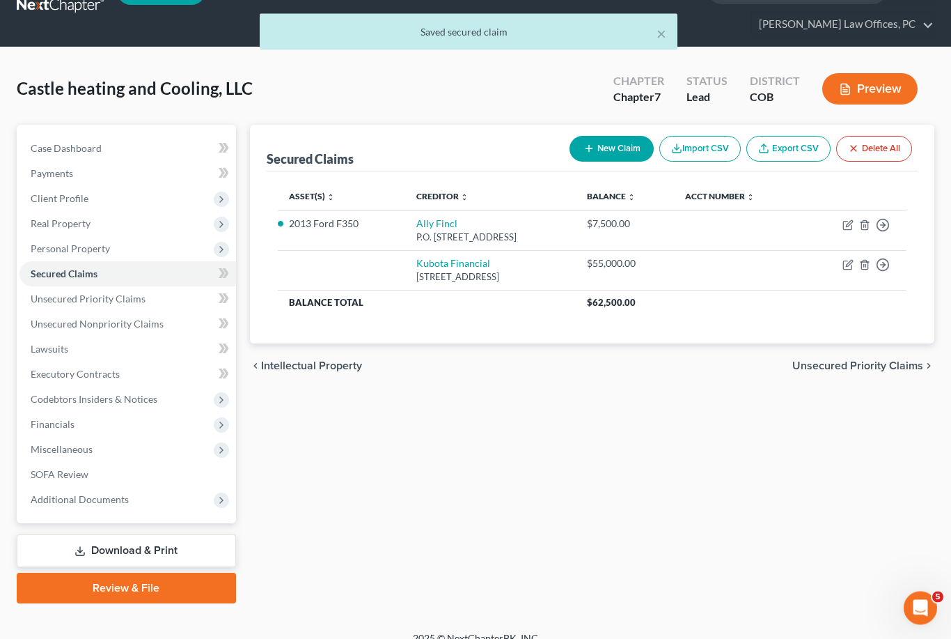
click at [86, 475] on span "SOFA Review" at bounding box center [60, 475] width 58 height 12
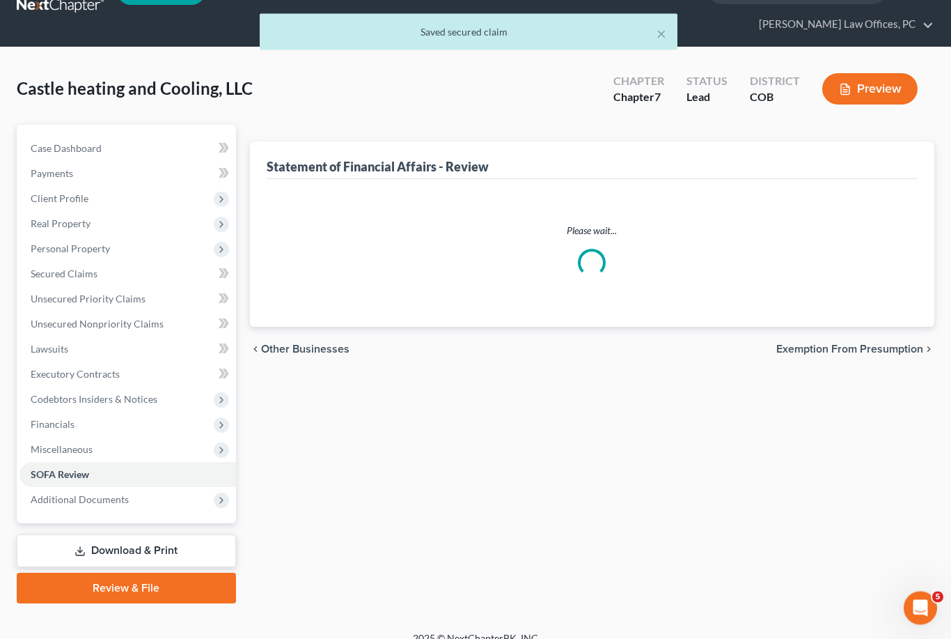
scroll to position [34, 0]
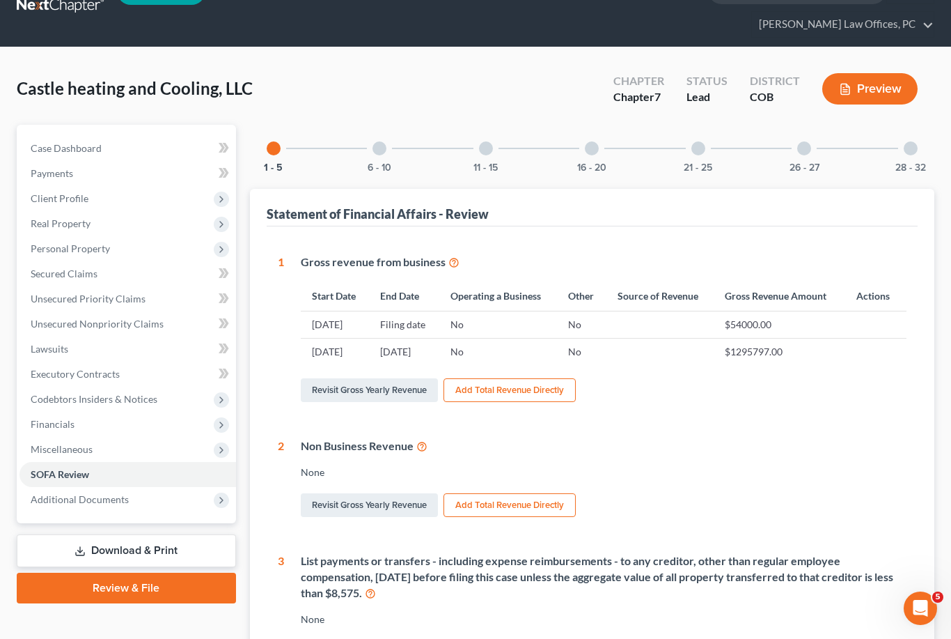
click at [593, 148] on div at bounding box center [592, 148] width 14 height 14
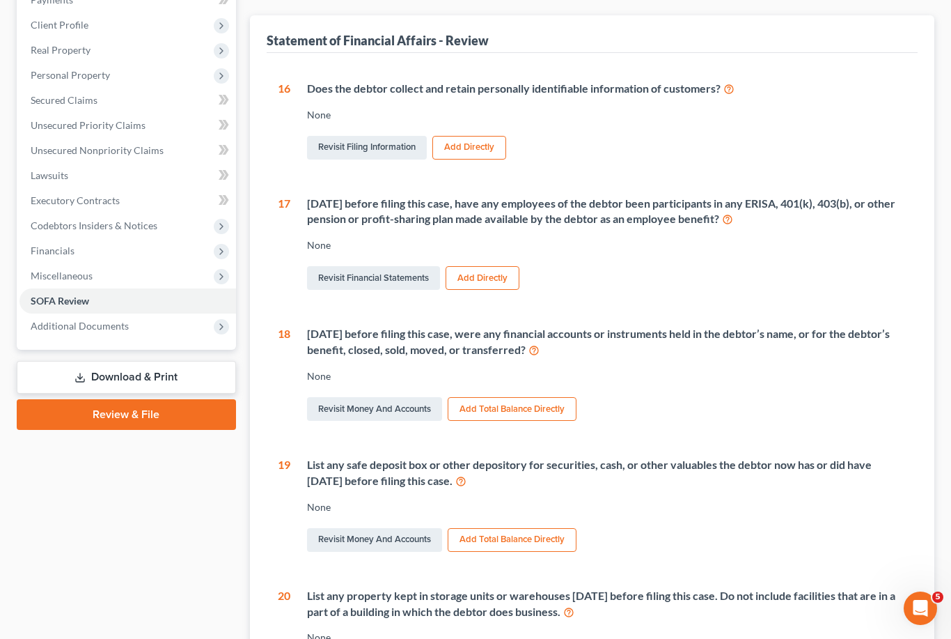
scroll to position [0, 0]
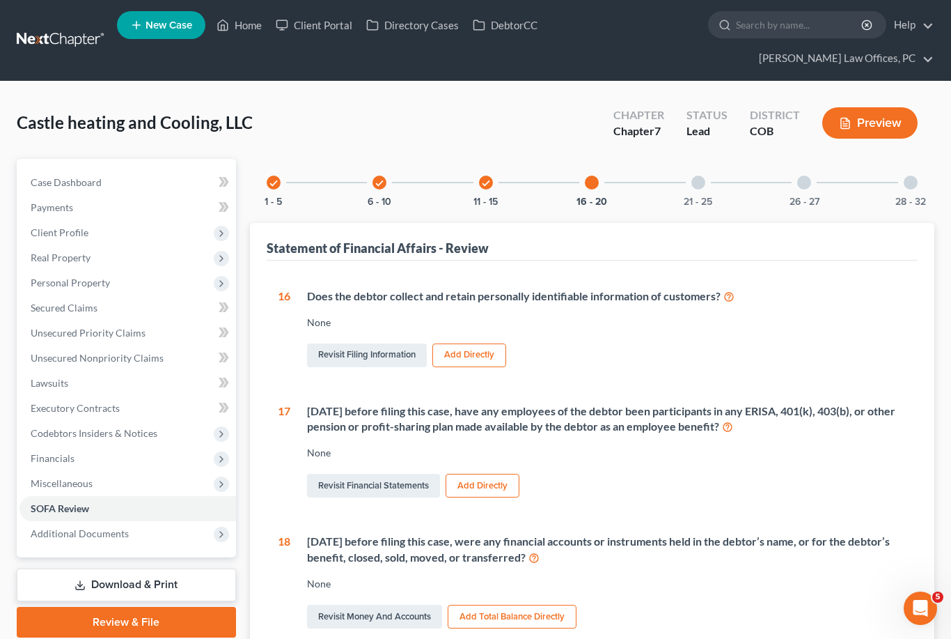
click at [695, 190] on div "21 - 25" at bounding box center [698, 182] width 47 height 47
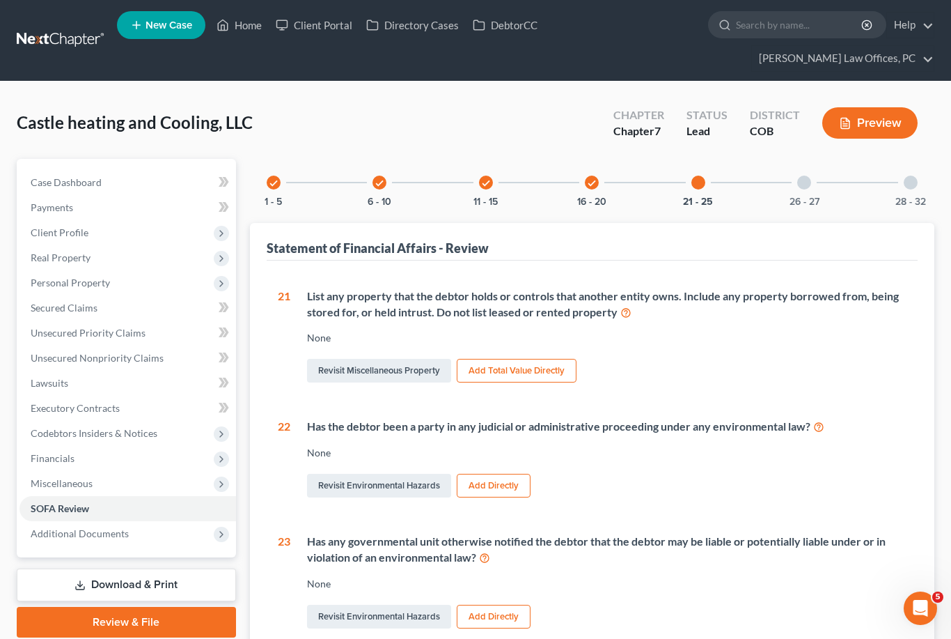
click at [813, 197] on button "26 - 27" at bounding box center [805, 202] width 30 height 10
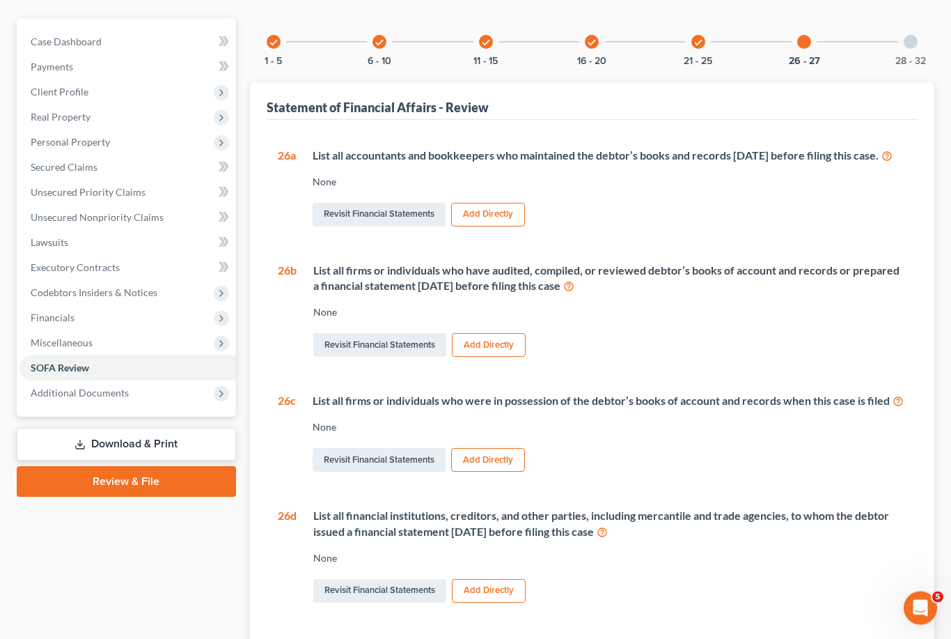
scroll to position [166, 0]
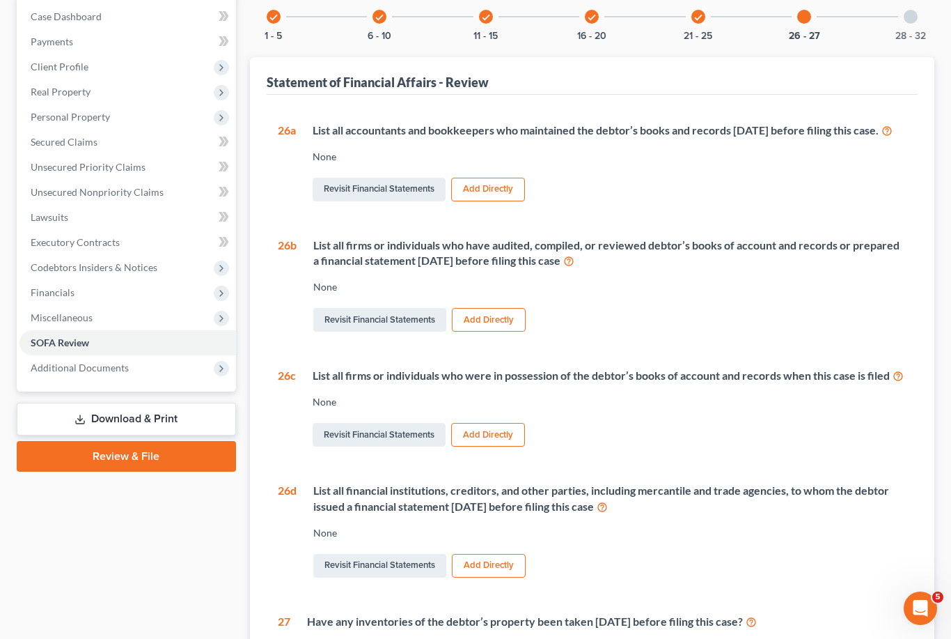
click at [393, 201] on link "Revisit Financial Statements" at bounding box center [379, 190] width 133 height 24
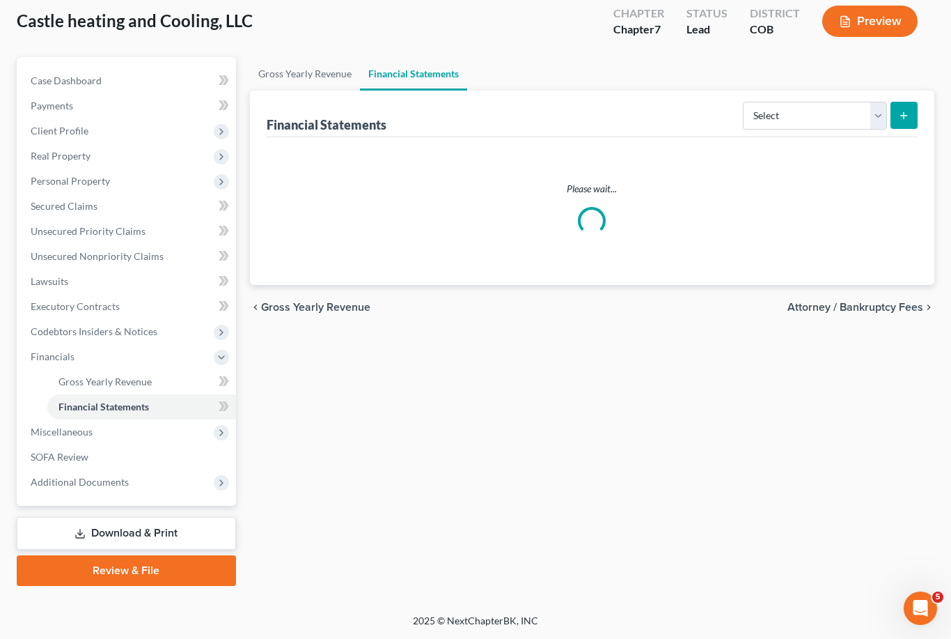
scroll to position [6, 0]
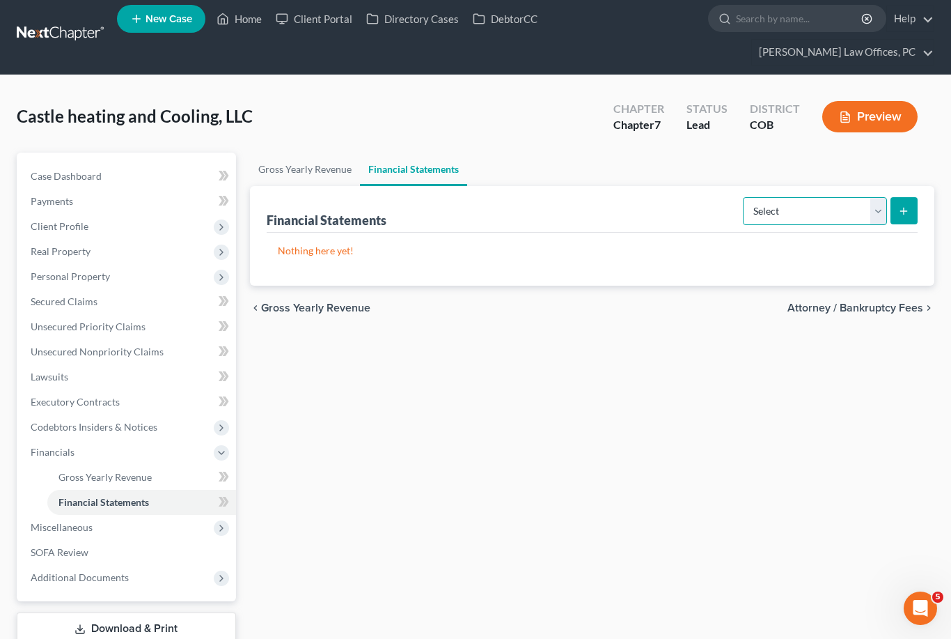
click at [877, 214] on select "Select Auditor Bookkeeper Creditor Pension Contribution Records Keeper Tax Cons…" at bounding box center [815, 211] width 144 height 28
select select "bookkeeper"
click at [891, 203] on button "submit" at bounding box center [904, 210] width 27 height 27
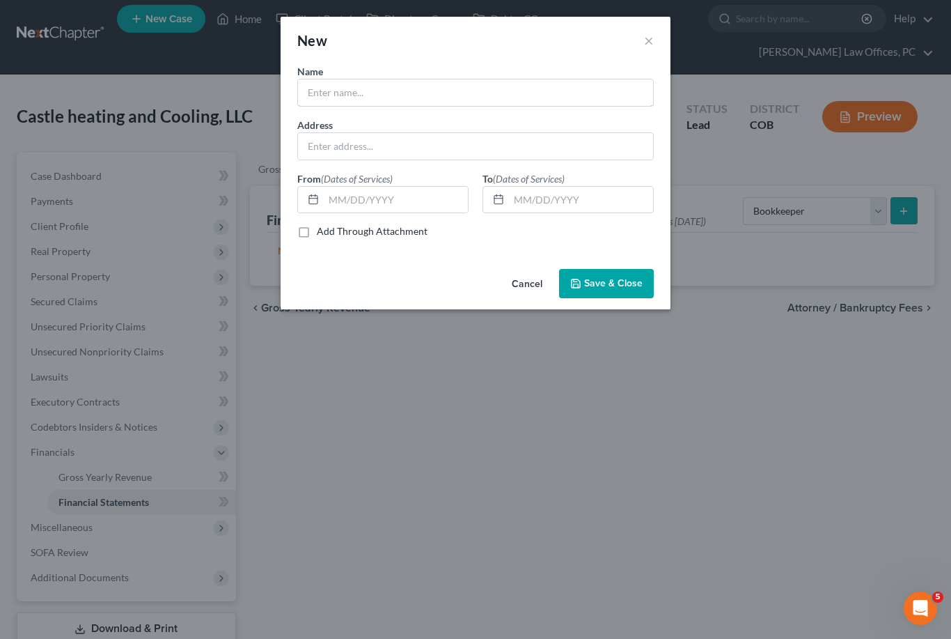
click at [431, 103] on input "text" at bounding box center [475, 92] width 355 height 26
type input "J"
type input "[US_STATE] Community Tax Services"
click at [389, 146] on input "text" at bounding box center [475, 146] width 355 height 26
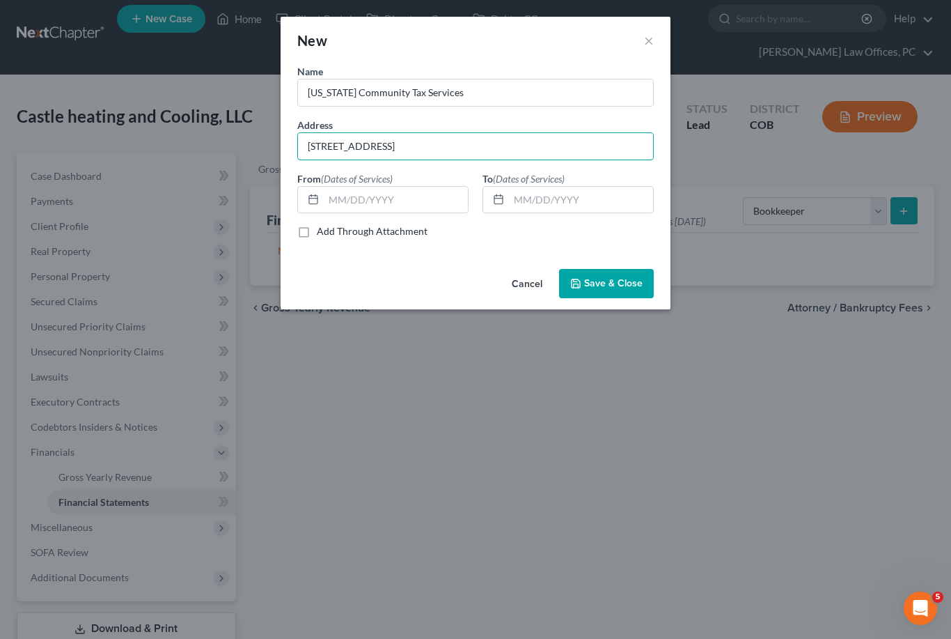
type input "[STREET_ADDRESS]"
click at [338, 193] on input "text" at bounding box center [396, 200] width 144 height 26
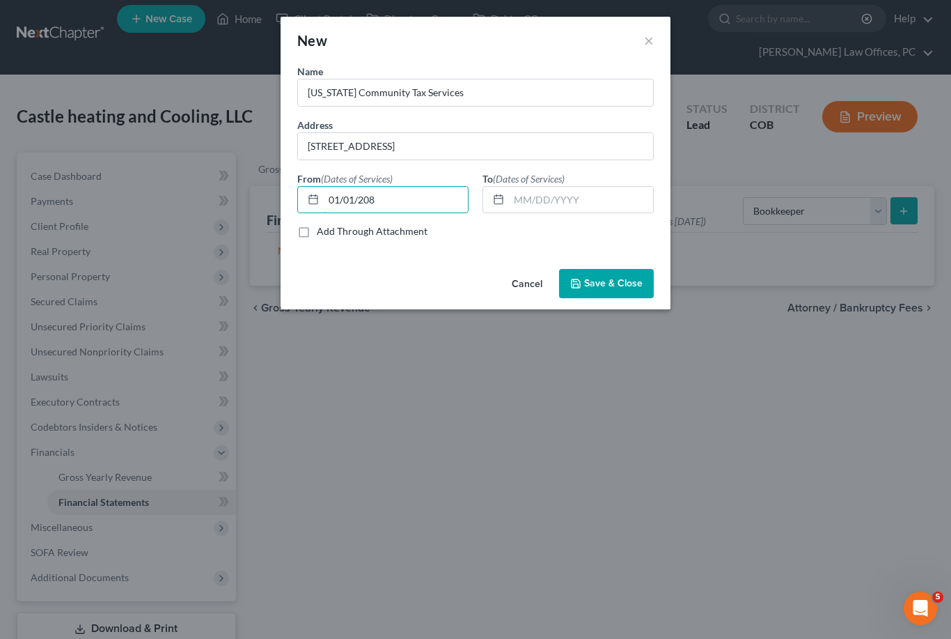
type input "01/01/208"
click at [533, 200] on input "text" at bounding box center [581, 200] width 144 height 26
type input "[DATE]"
click at [627, 278] on span "Save & Close" at bounding box center [613, 283] width 58 height 12
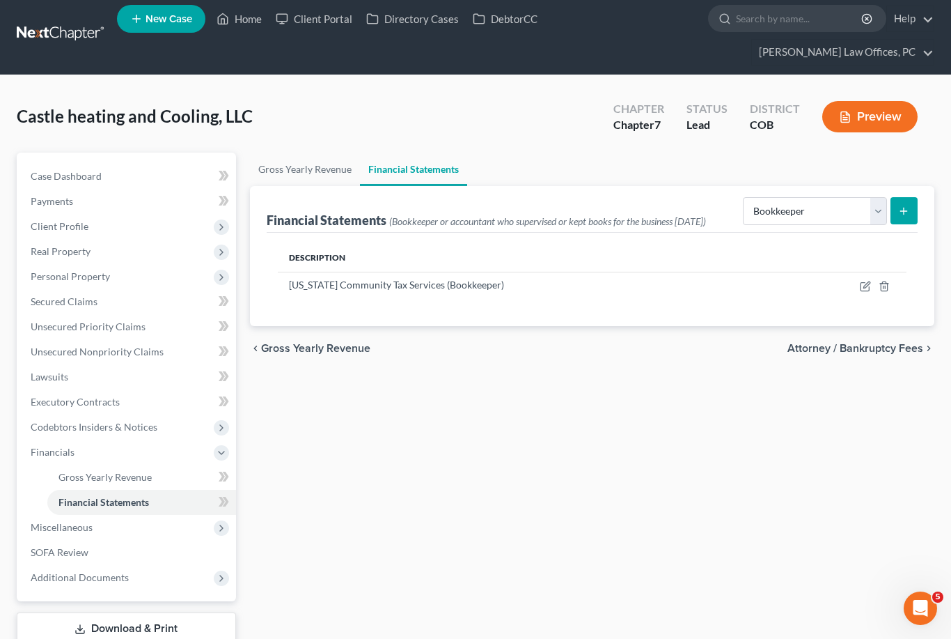
click at [55, 550] on span "SOFA Review" at bounding box center [60, 552] width 58 height 12
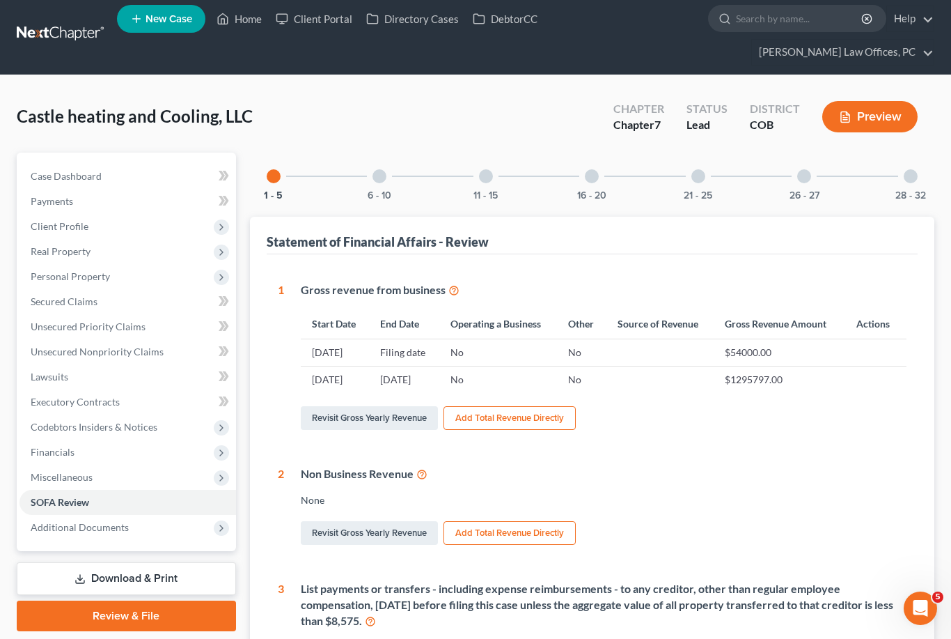
click at [689, 175] on div "21 - 25" at bounding box center [698, 175] width 47 height 47
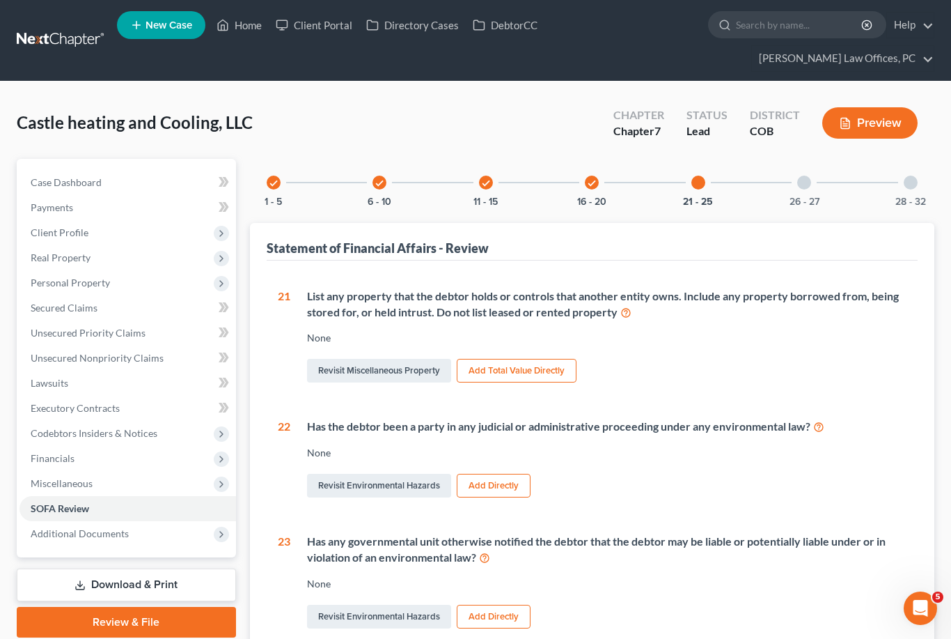
click at [812, 185] on div "26 - 27" at bounding box center [804, 182] width 47 height 47
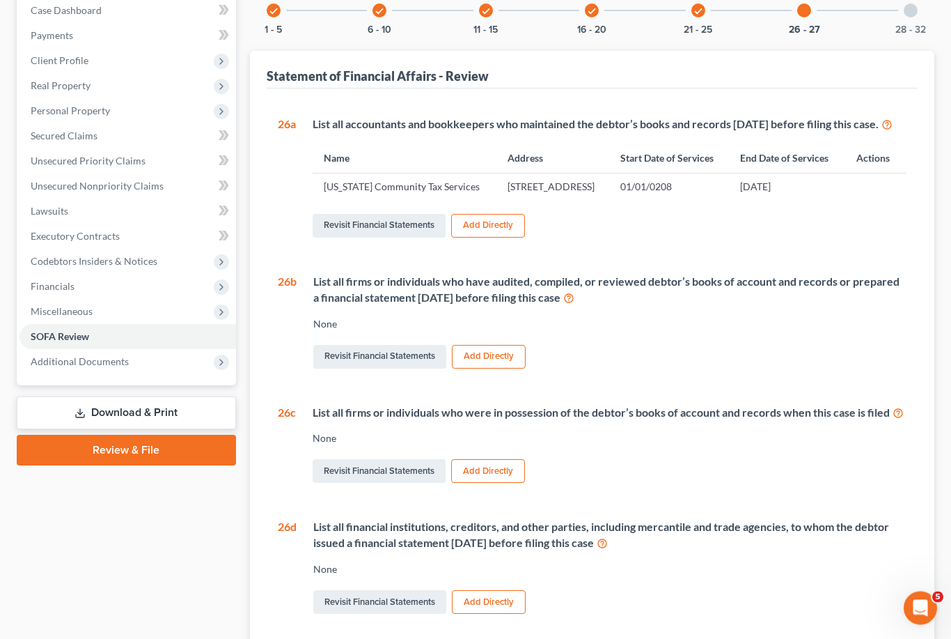
scroll to position [173, 0]
click at [387, 367] on link "Revisit Financial Statements" at bounding box center [379, 355] width 133 height 24
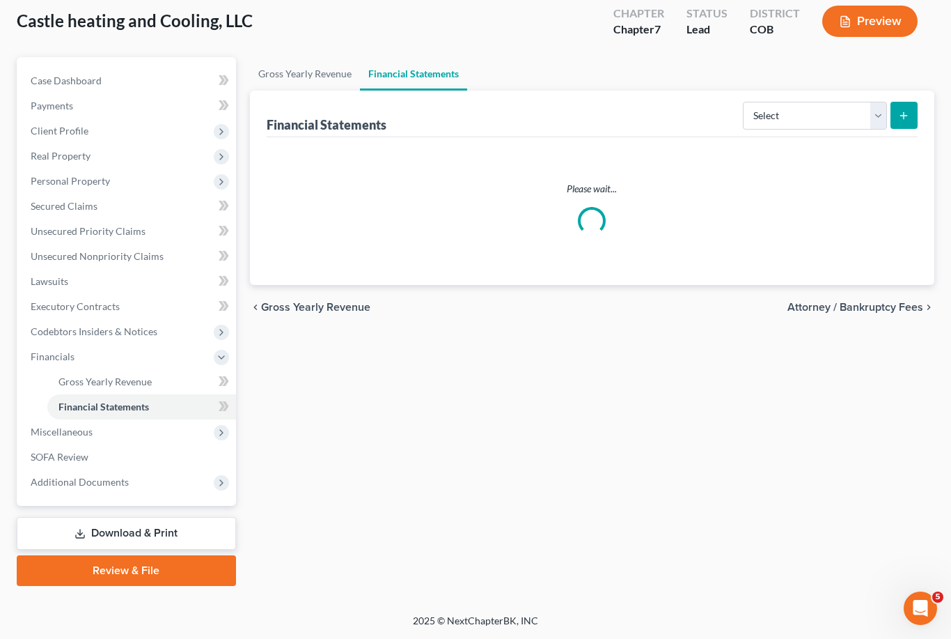
scroll to position [6, 0]
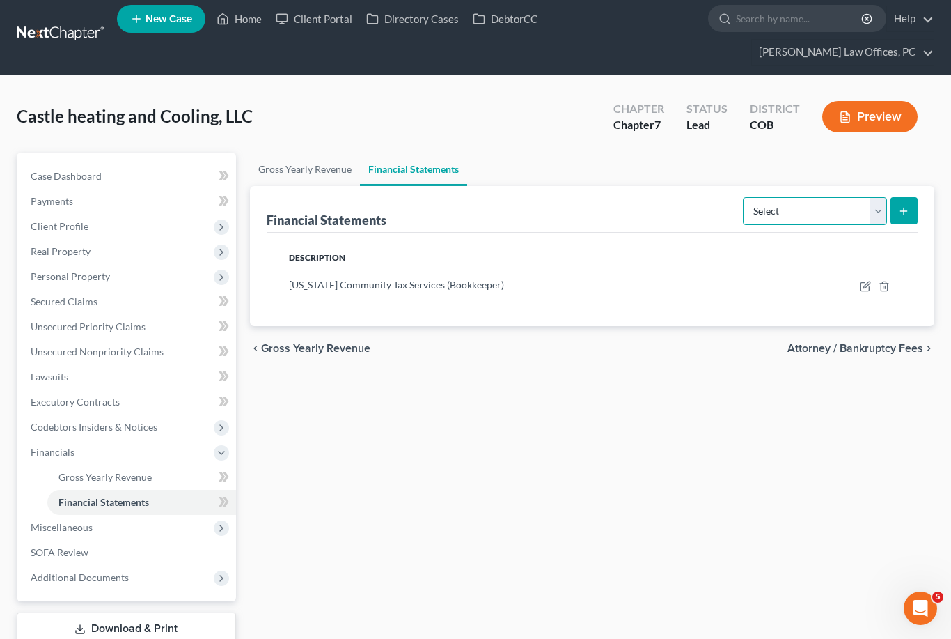
click at [877, 210] on select "Select Auditor Bookkeeper Creditor Pension Contribution Records Keeper Tax Cons…" at bounding box center [815, 211] width 144 height 28
select select "records_keeper"
click at [909, 213] on icon "submit" at bounding box center [903, 210] width 11 height 11
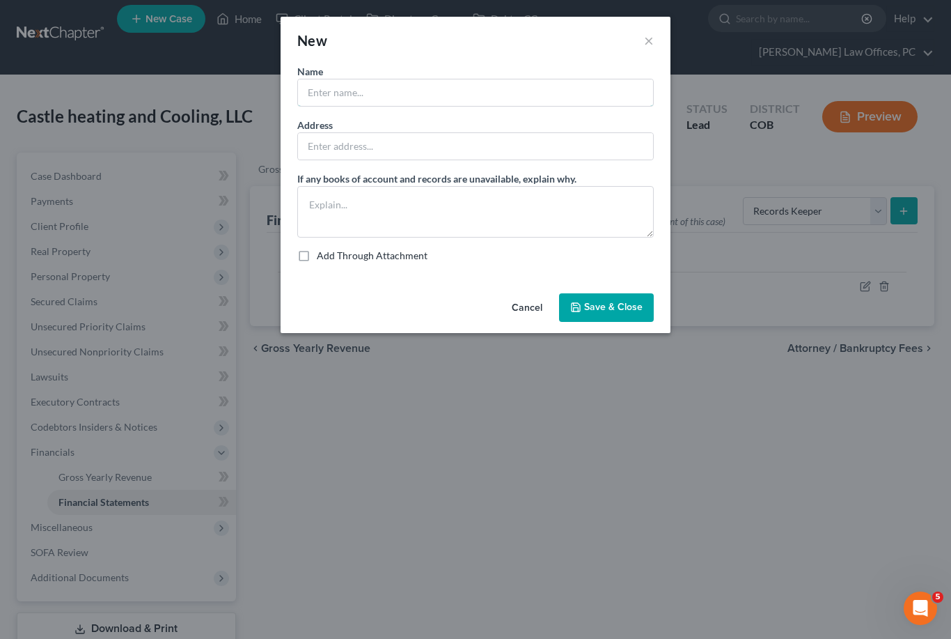
click at [438, 93] on input "text" at bounding box center [475, 92] width 355 height 26
type input "[US_STATE] Community Tax Services"
click at [457, 152] on input "text" at bounding box center [475, 146] width 355 height 26
click at [556, 426] on div "New × Name * [US_STATE] Community Tax Services Address If any books of account …" at bounding box center [475, 319] width 951 height 639
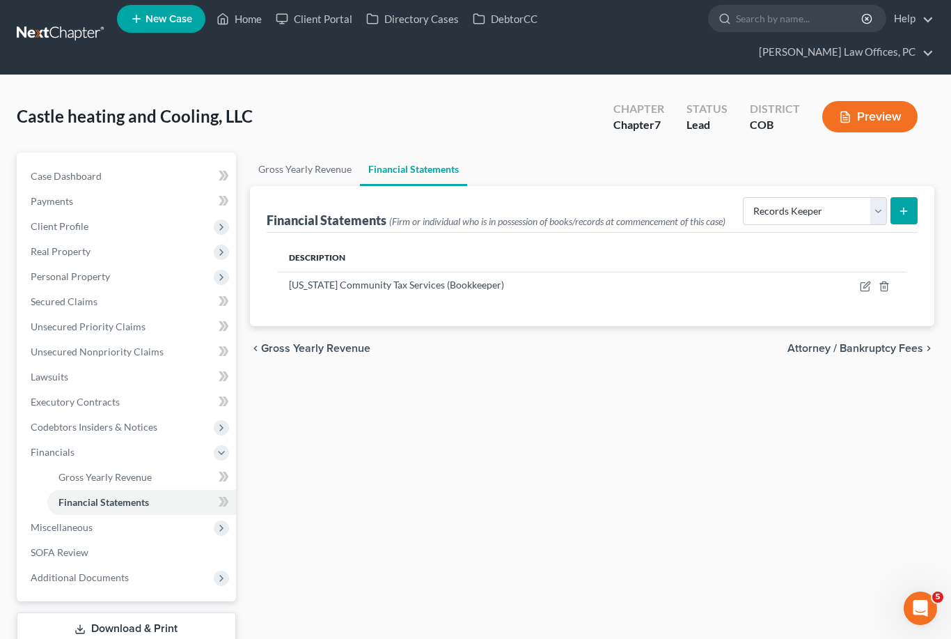
click at [863, 288] on icon "button" at bounding box center [865, 286] width 11 height 11
select select "bookkeeper"
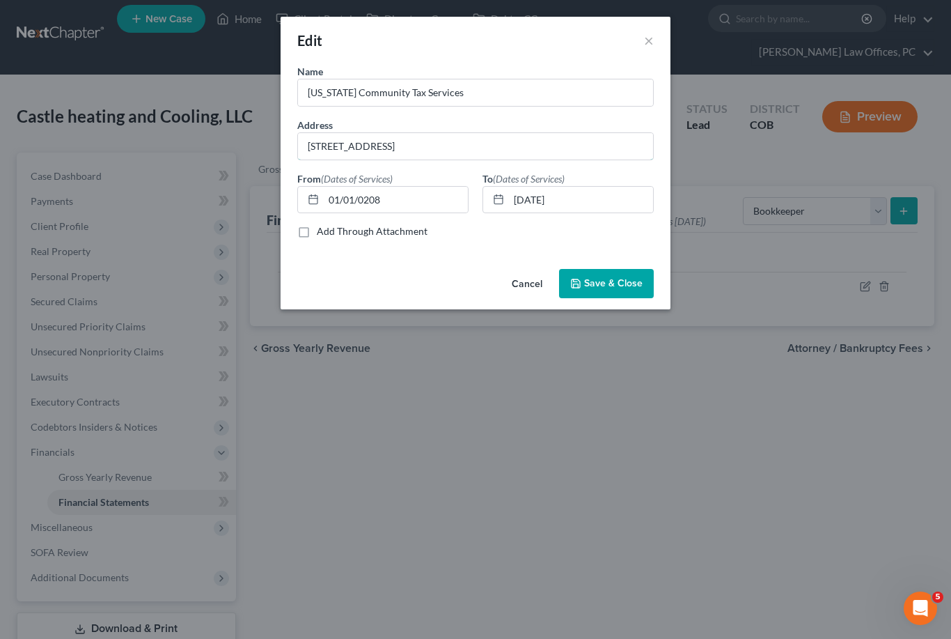
click at [306, 146] on input "[STREET_ADDRESS]" at bounding box center [475, 146] width 355 height 26
click at [461, 257] on div "Name * [US_STATE] Community Tax Services Address [STREET_ADDRESS] From (Dates o…" at bounding box center [476, 163] width 390 height 199
click at [324, 146] on input "[STREET_ADDRESS]" at bounding box center [475, 146] width 355 height 26
click at [533, 287] on button "Cancel" at bounding box center [527, 284] width 53 height 28
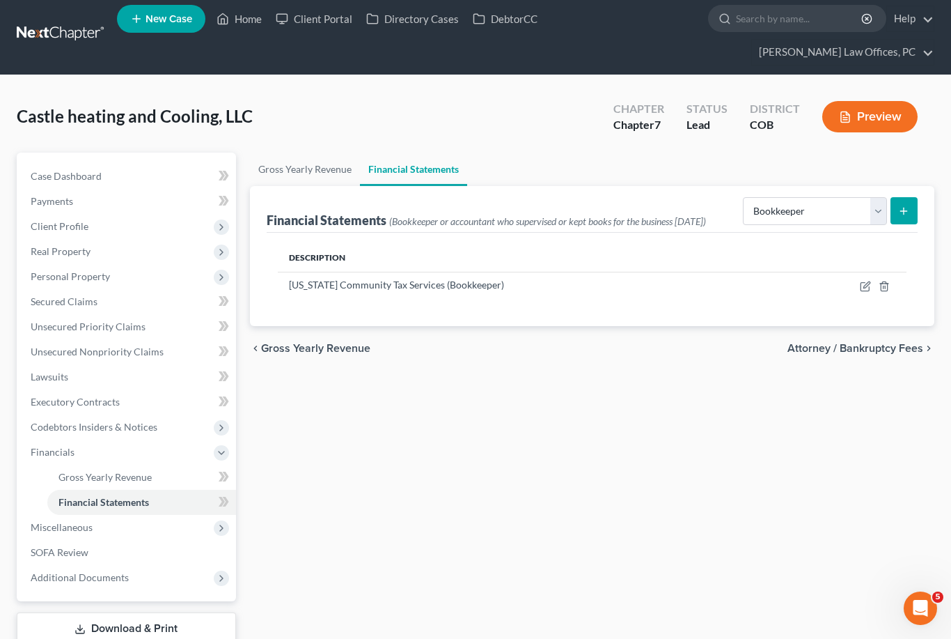
scroll to position [0, 0]
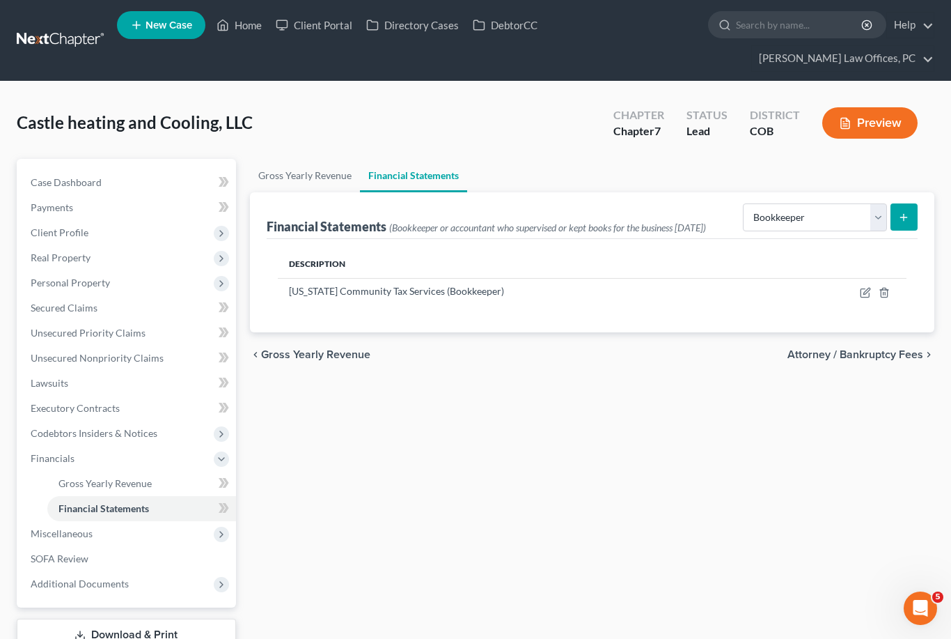
click at [754, 422] on div "Gross Yearly Revenue Financial Statements Financial Statements (Bookkeeper or a…" at bounding box center [592, 423] width 699 height 529
click at [582, 205] on div "Financial Statements (Bookkeeper or accountant who supervised or kept books for…" at bounding box center [593, 215] width 652 height 47
click at [898, 216] on icon "submit" at bounding box center [903, 217] width 11 height 11
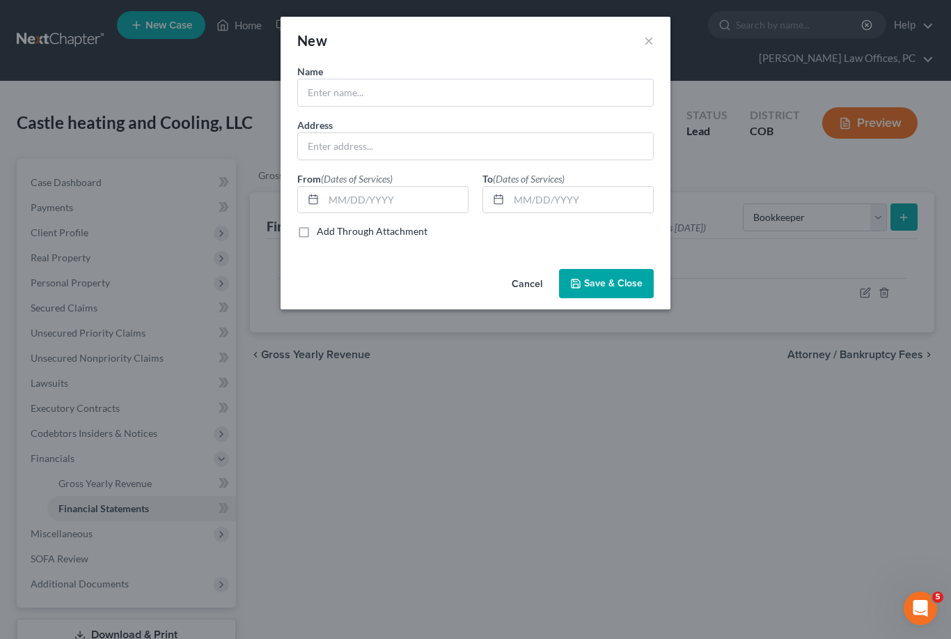
click at [556, 412] on div "New × Name * Address From (Dates of Services) To (Dates of Services) Add Throug…" at bounding box center [475, 319] width 951 height 639
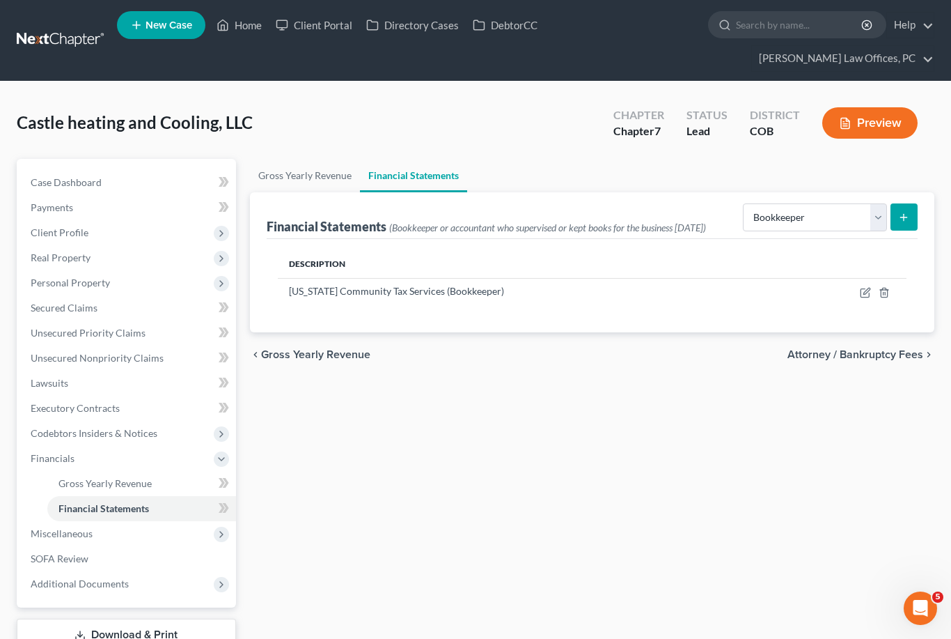
click at [854, 304] on td at bounding box center [844, 291] width 123 height 26
click at [868, 294] on icon "button" at bounding box center [866, 291] width 6 height 6
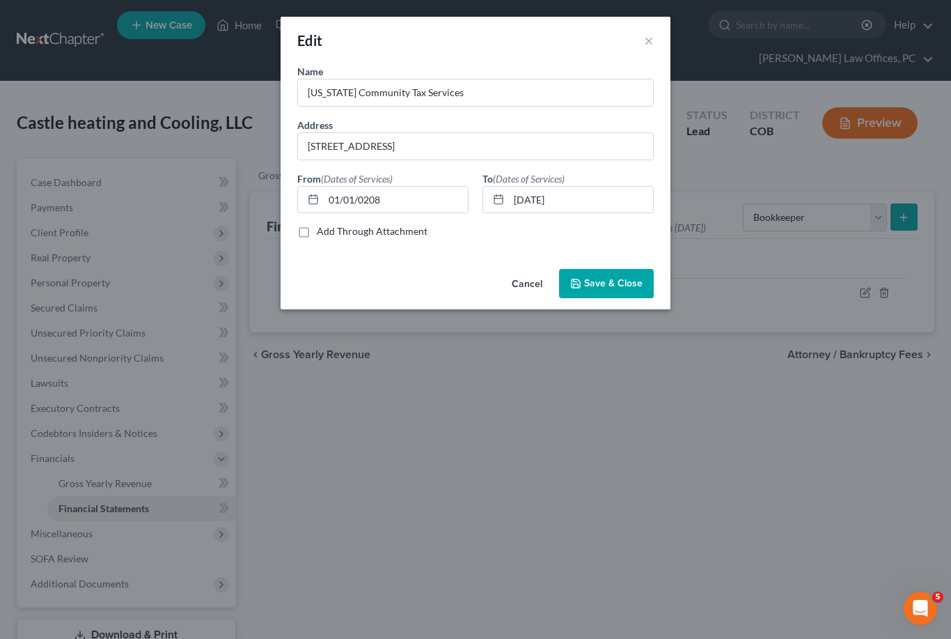
click at [618, 276] on button "Save & Close" at bounding box center [606, 283] width 95 height 29
